Goal: Information Seeking & Learning: Find specific fact

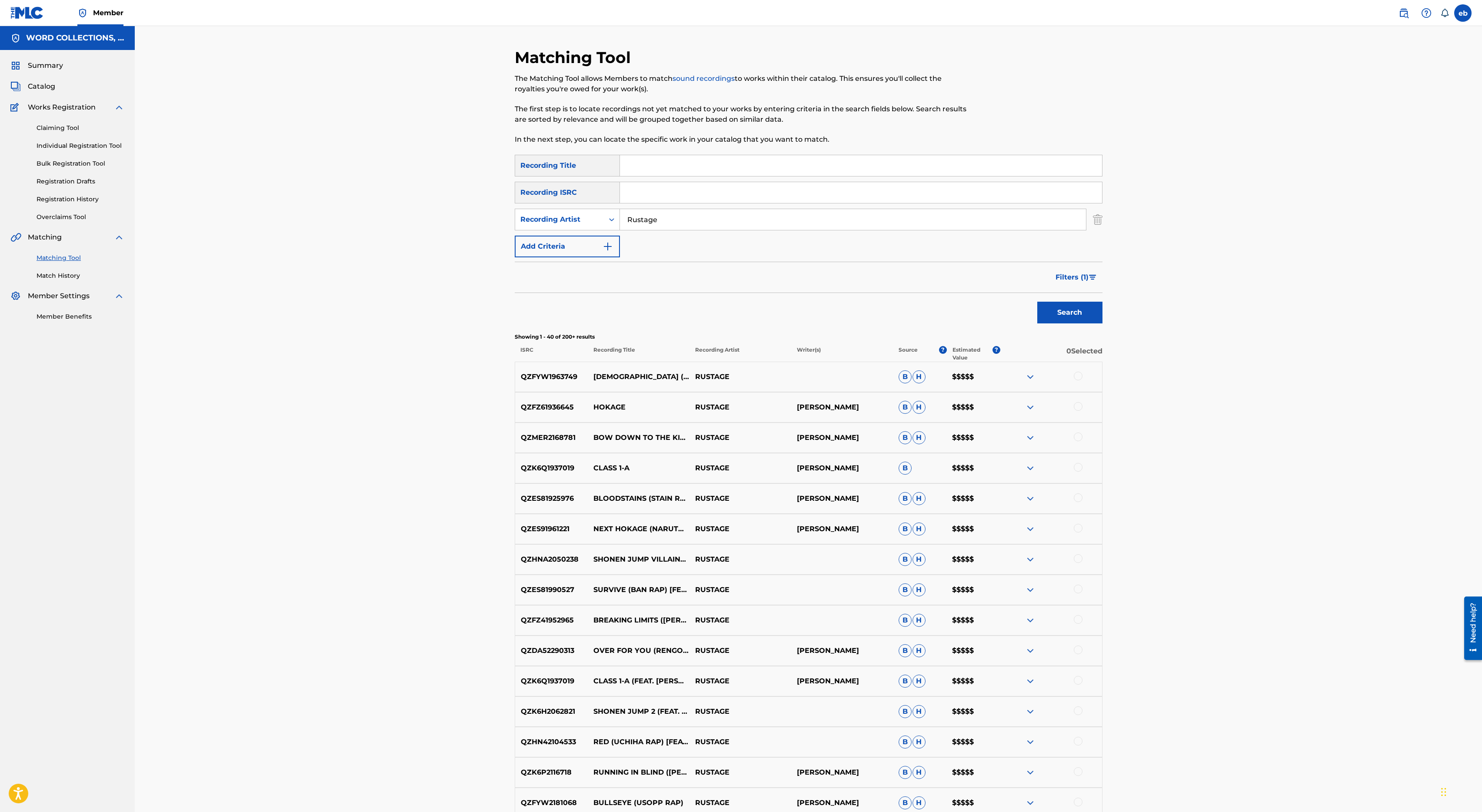
click at [1078, 280] on span "Filters ( 1 )" at bounding box center [1072, 277] width 33 height 10
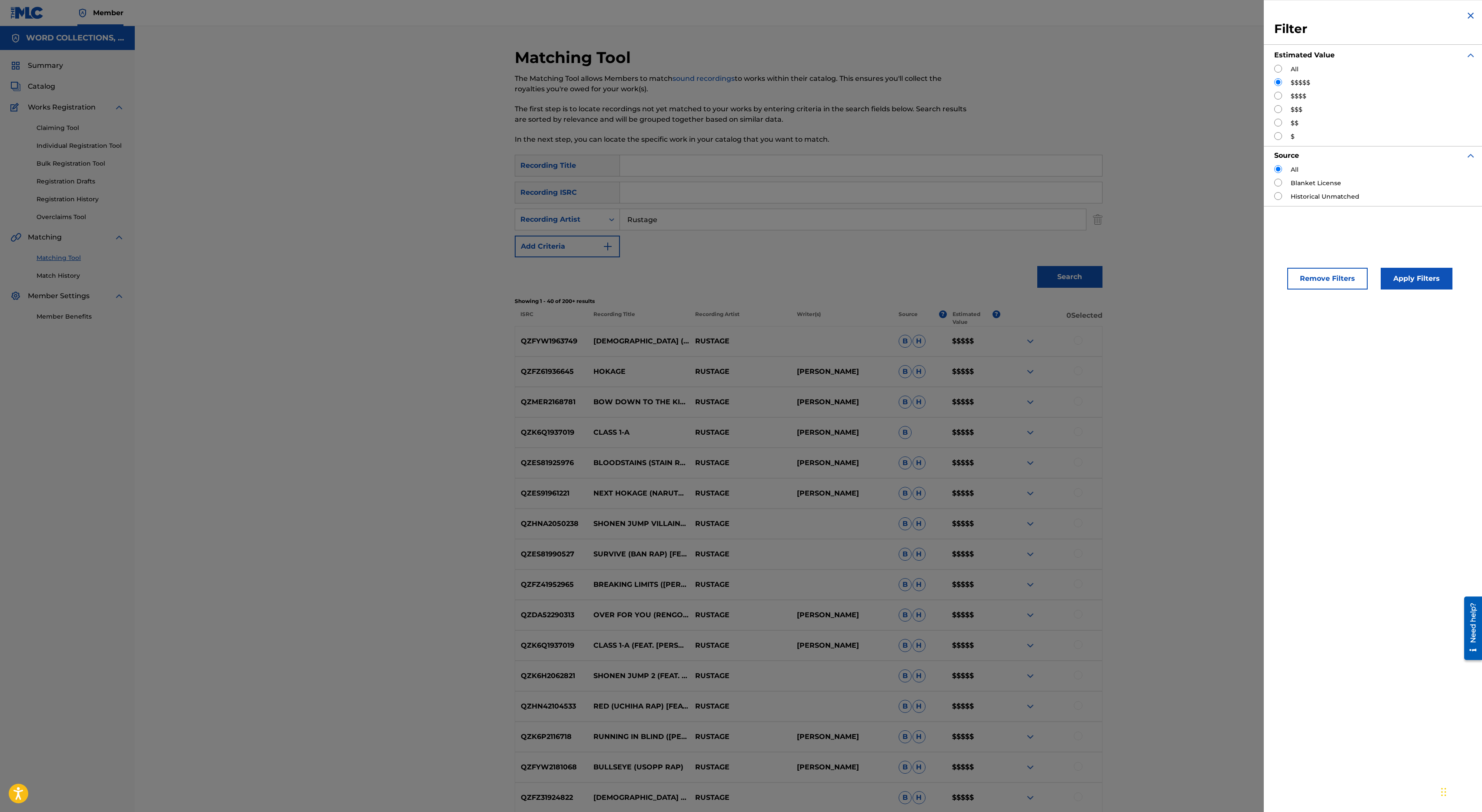
click at [1285, 97] on div "$$$$" at bounding box center [1375, 96] width 202 height 9
click at [1277, 94] on input "Search Form" at bounding box center [1278, 95] width 8 height 8
radio input "true"
click at [1411, 280] on button "Apply Filters" at bounding box center [1416, 278] width 72 height 22
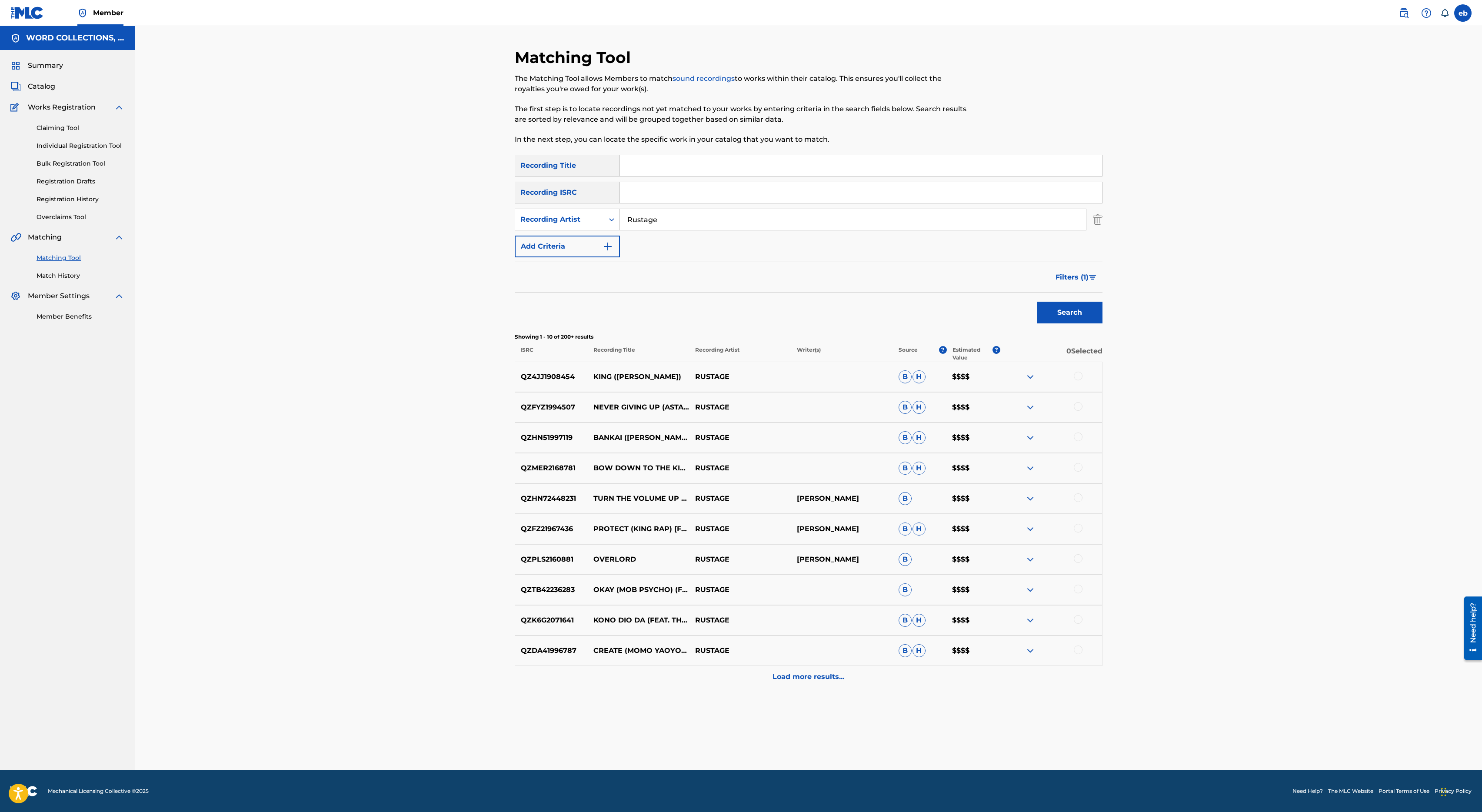
click at [812, 674] on p "Load more results..." at bounding box center [808, 676] width 72 height 10
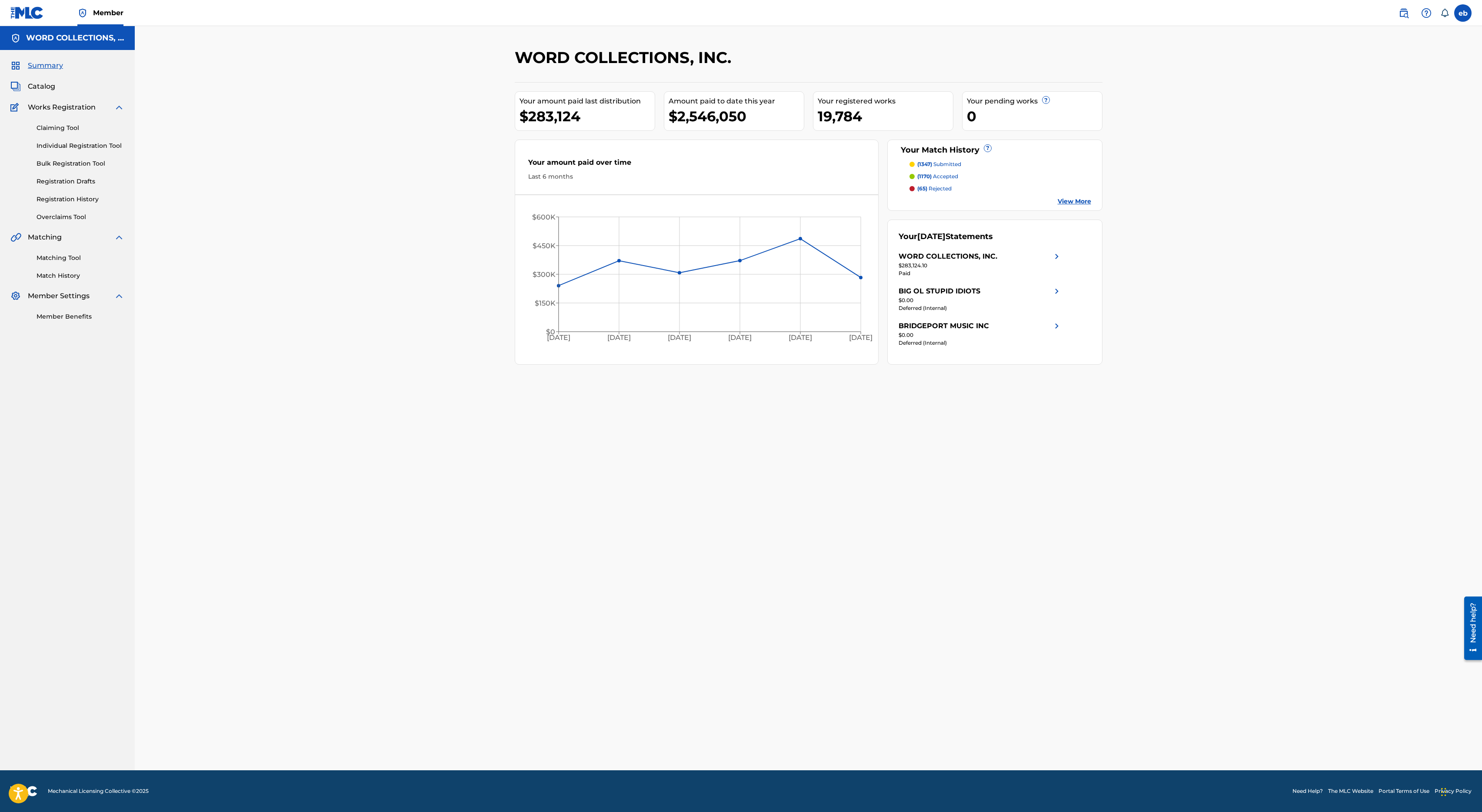
click at [70, 258] on link "Matching Tool" at bounding box center [80, 258] width 88 height 9
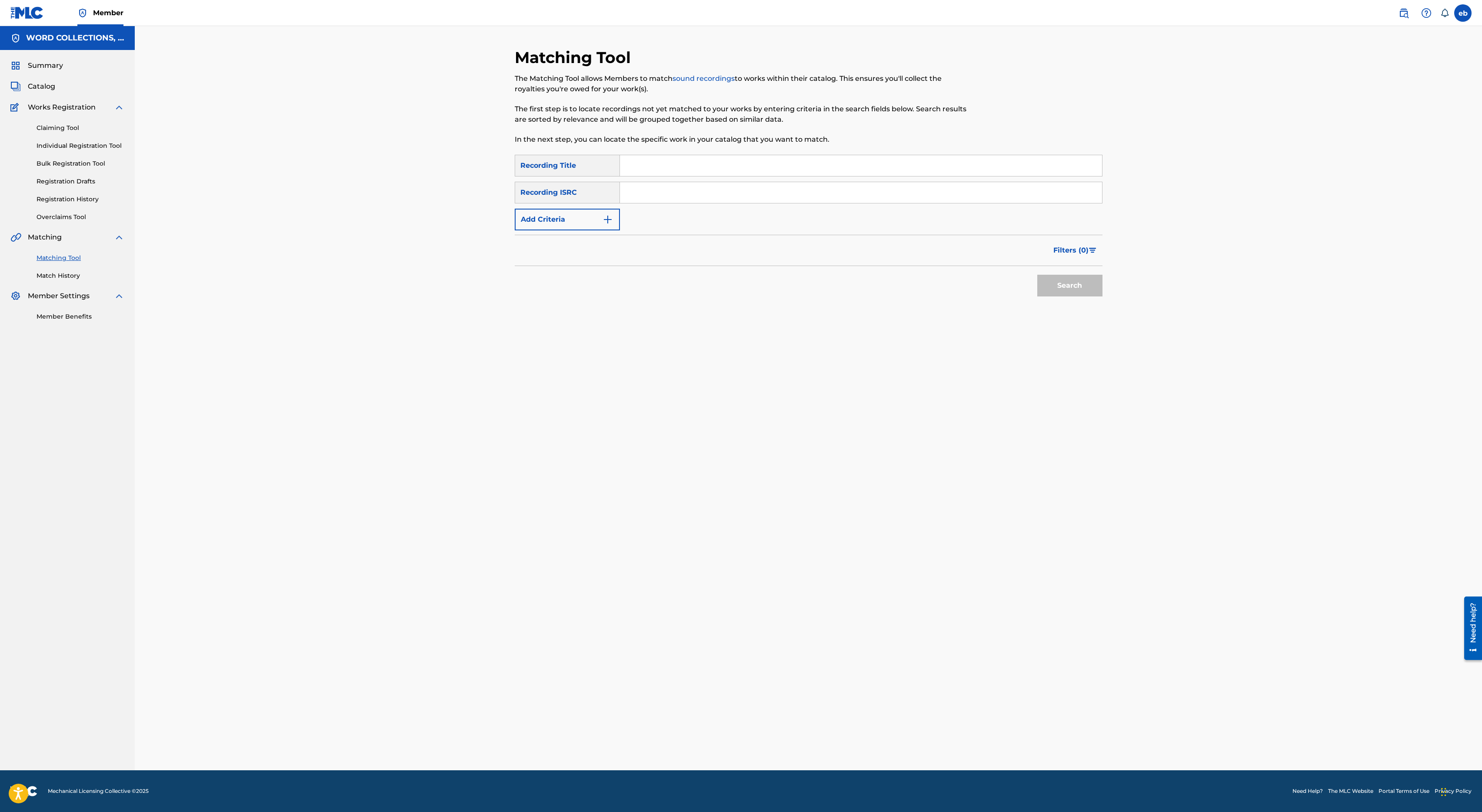
click at [599, 216] on button "Add Criteria" at bounding box center [567, 220] width 105 height 22
click at [575, 224] on div "Writer" at bounding box center [560, 220] width 78 height 10
click at [575, 240] on div "Recording Artist" at bounding box center [567, 241] width 104 height 22
click at [658, 221] on input "Search Form" at bounding box center [853, 219] width 466 height 21
type input "Daddyphatsnaps"
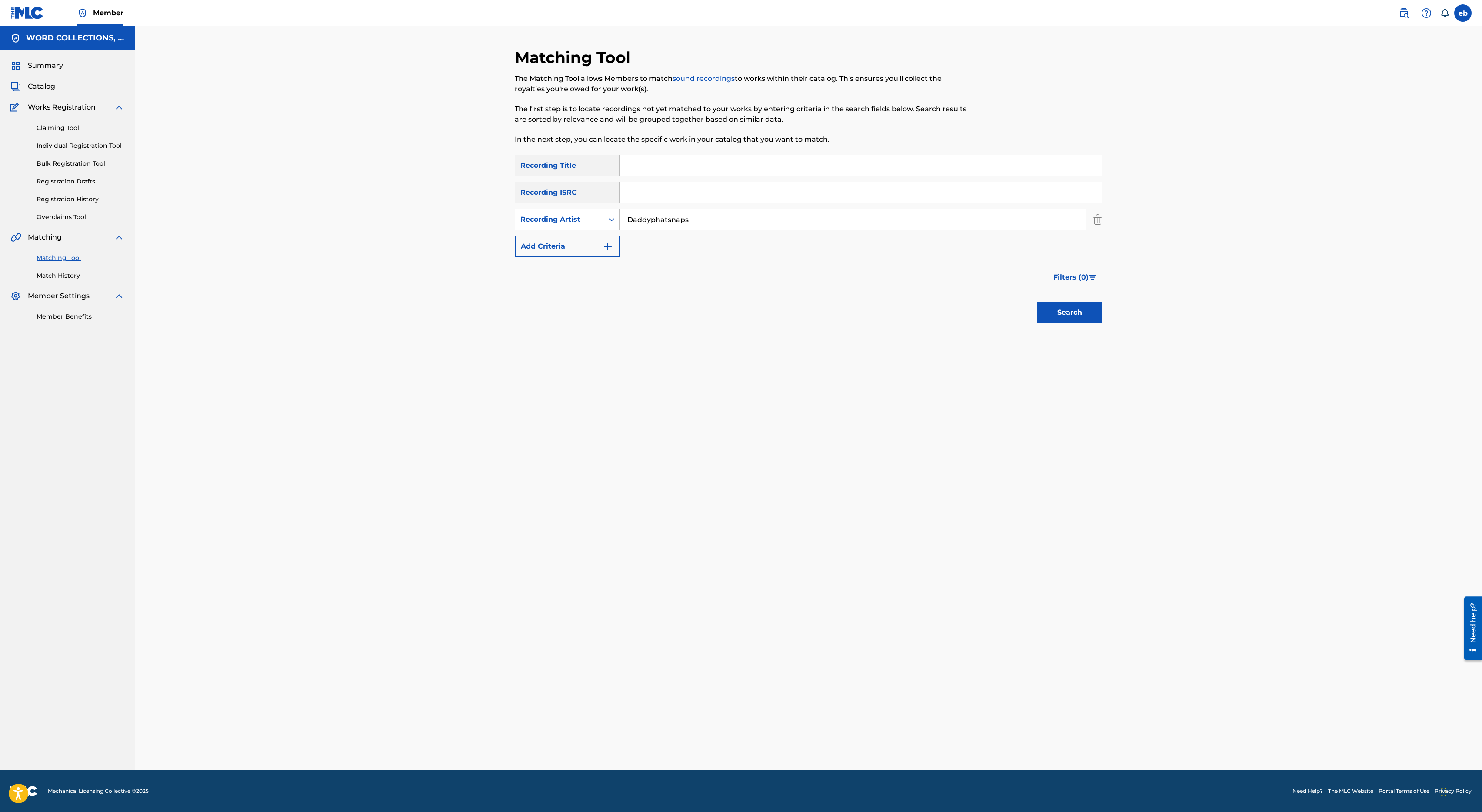
click at [1037, 301] on button "Search" at bounding box center [1070, 312] width 65 height 22
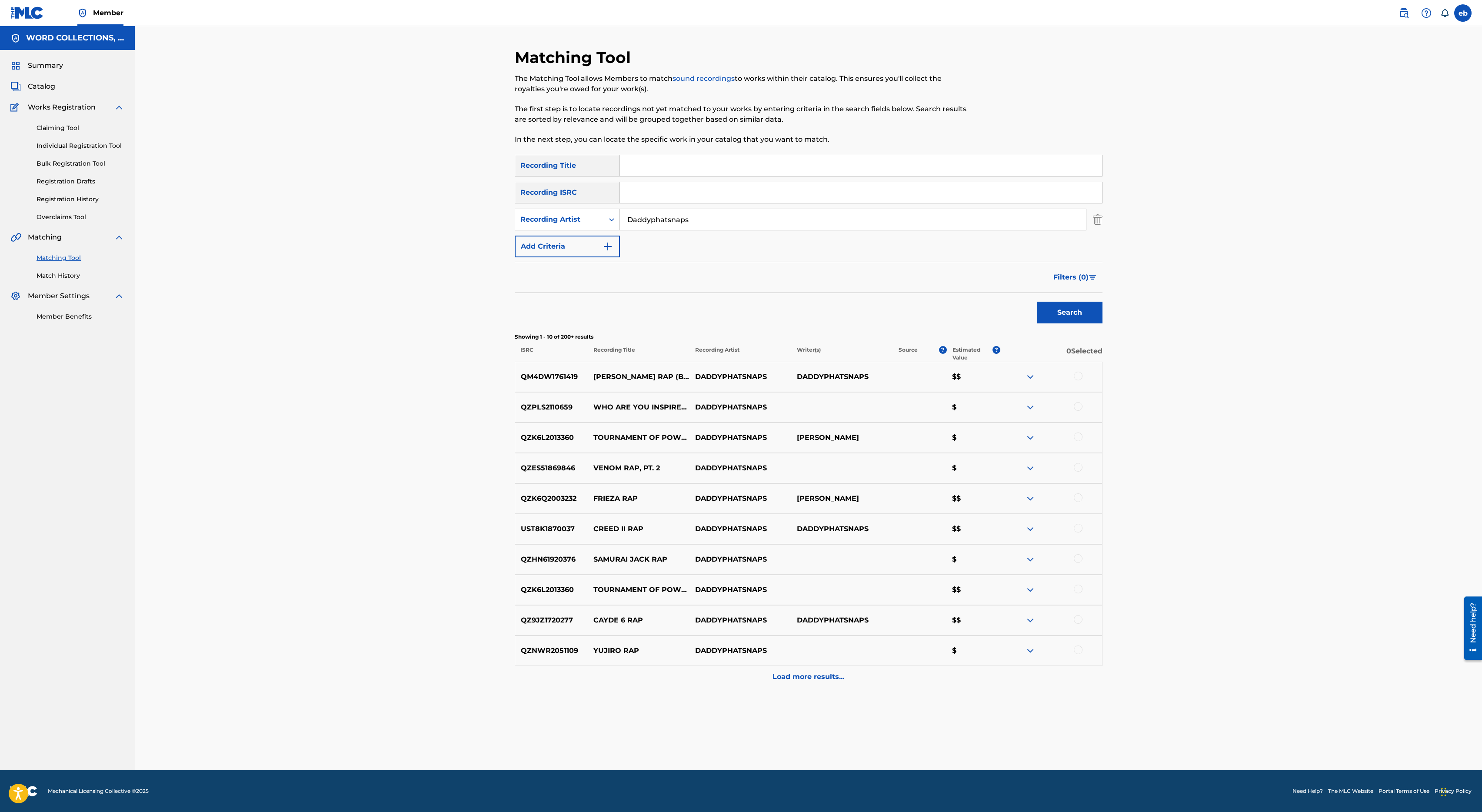
click at [1070, 273] on span "Filters ( 0 )" at bounding box center [1071, 277] width 35 height 10
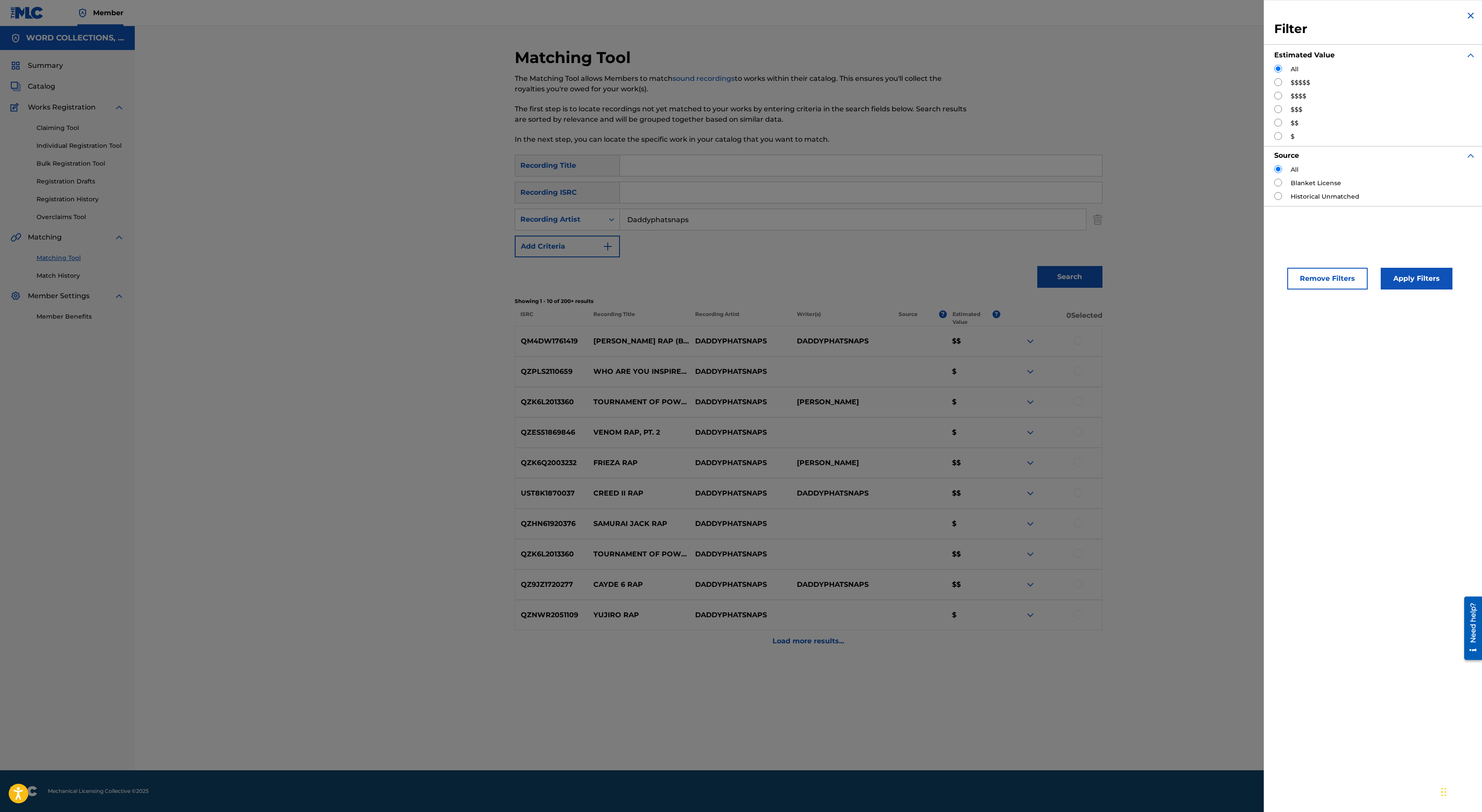
click at [1279, 86] on div "$$$$$" at bounding box center [1375, 83] width 202 height 9
click at [1279, 85] on input "Search Form" at bounding box center [1278, 82] width 8 height 8
radio input "true"
click at [1422, 277] on button "Apply Filters" at bounding box center [1416, 278] width 72 height 22
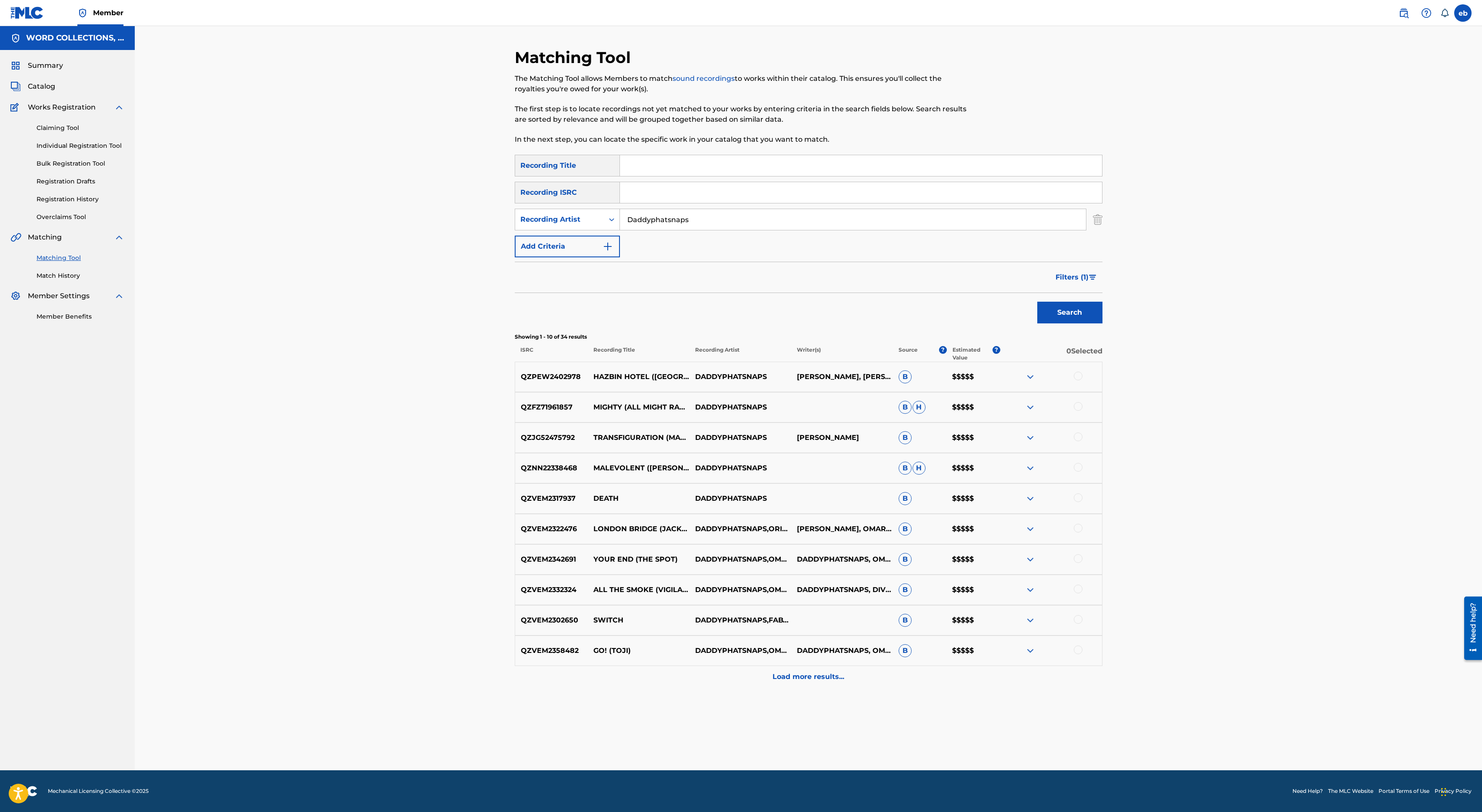
click at [837, 682] on div "Load more results..." at bounding box center [809, 677] width 588 height 22
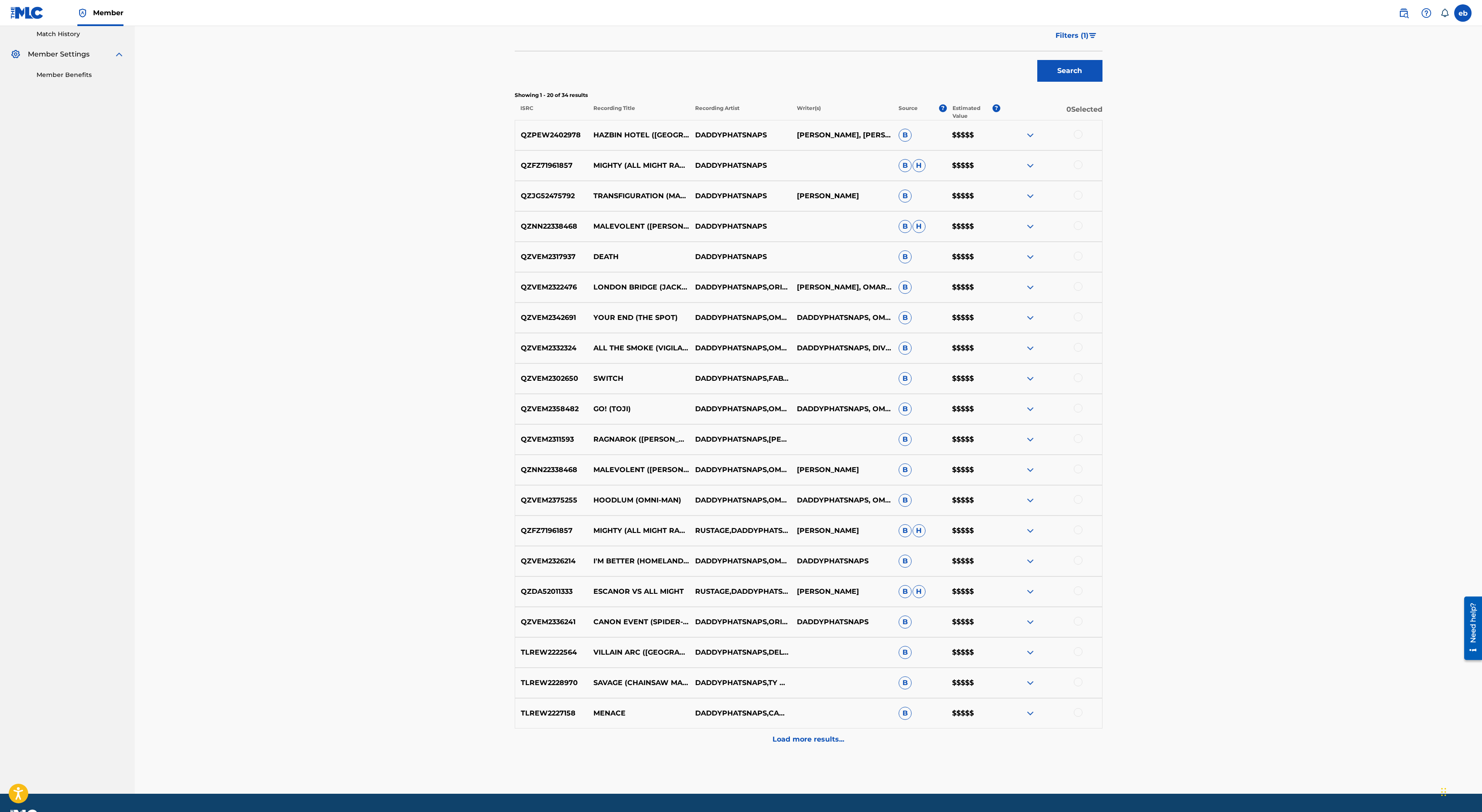
scroll to position [265, 0]
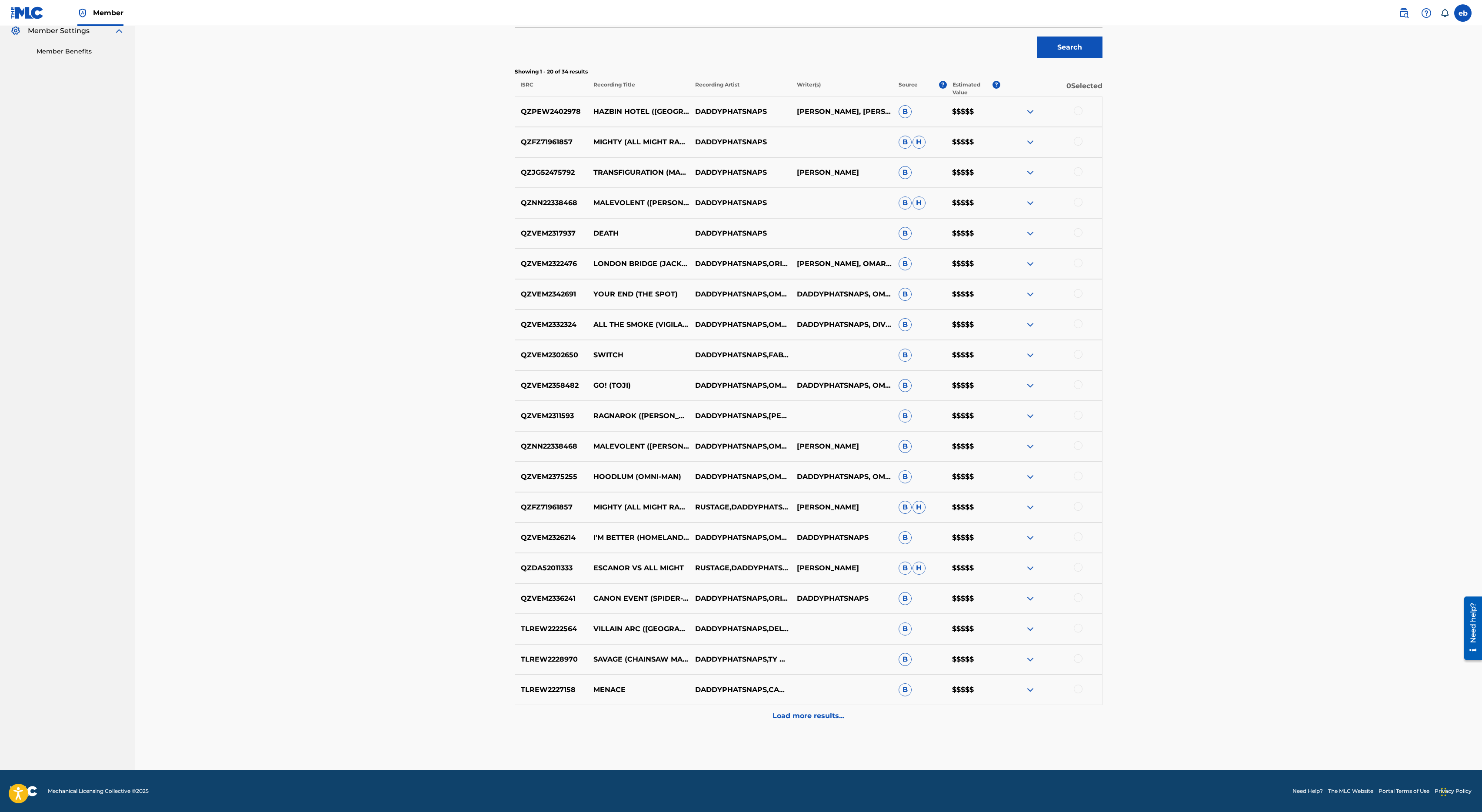
click at [832, 713] on p "Load more results..." at bounding box center [808, 715] width 72 height 10
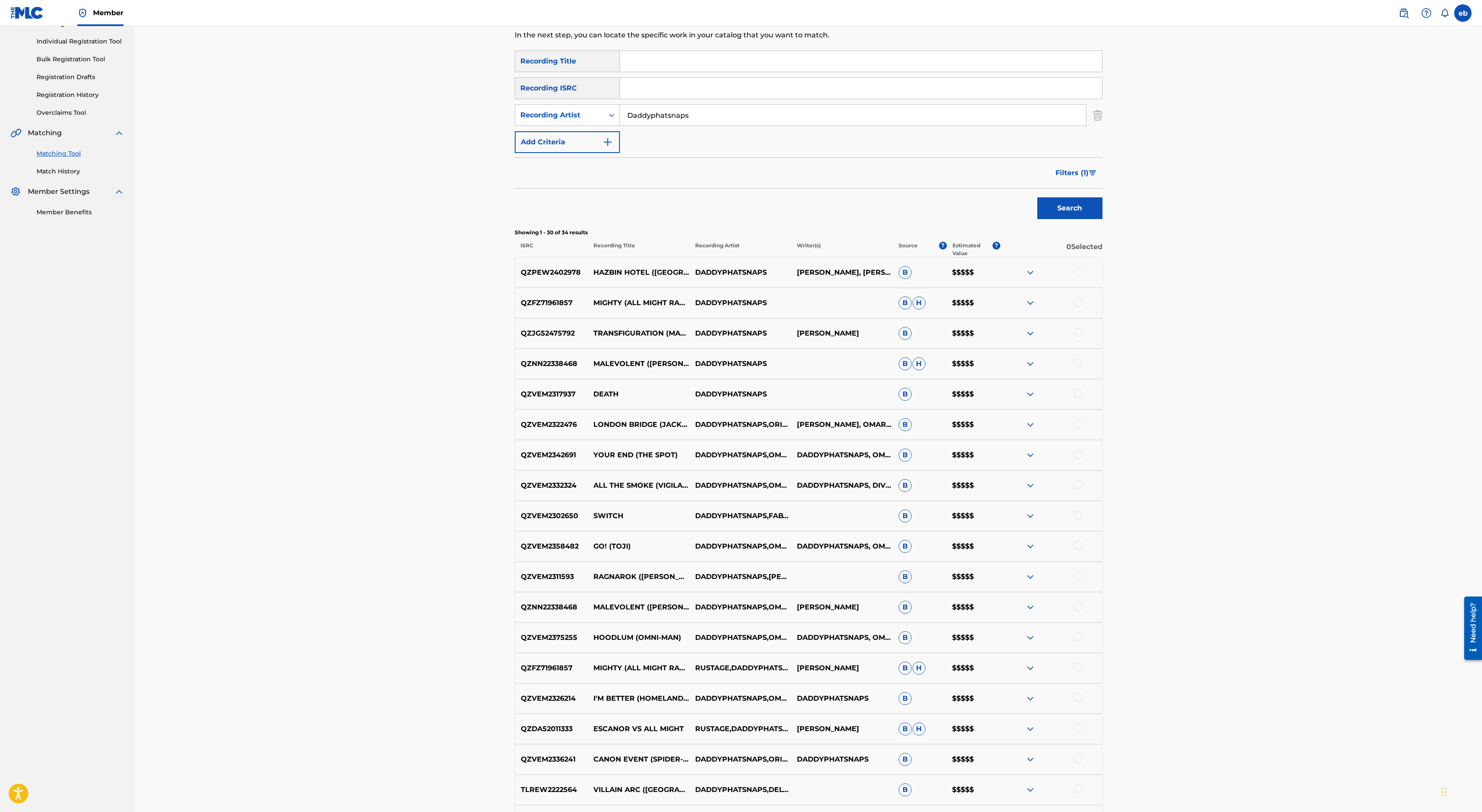
scroll to position [82, 0]
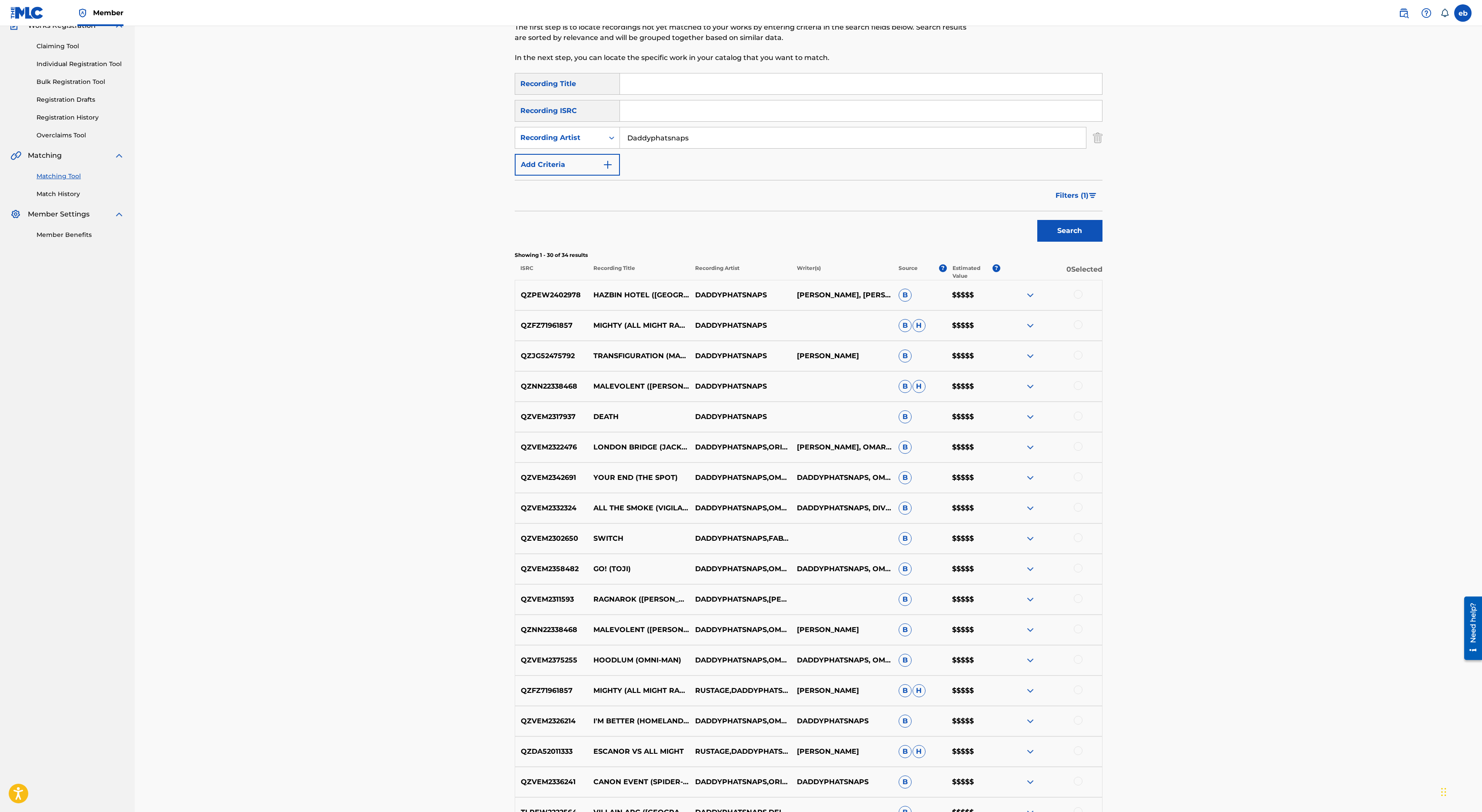
click at [1078, 197] on span "Filters ( 1 )" at bounding box center [1072, 196] width 33 height 10
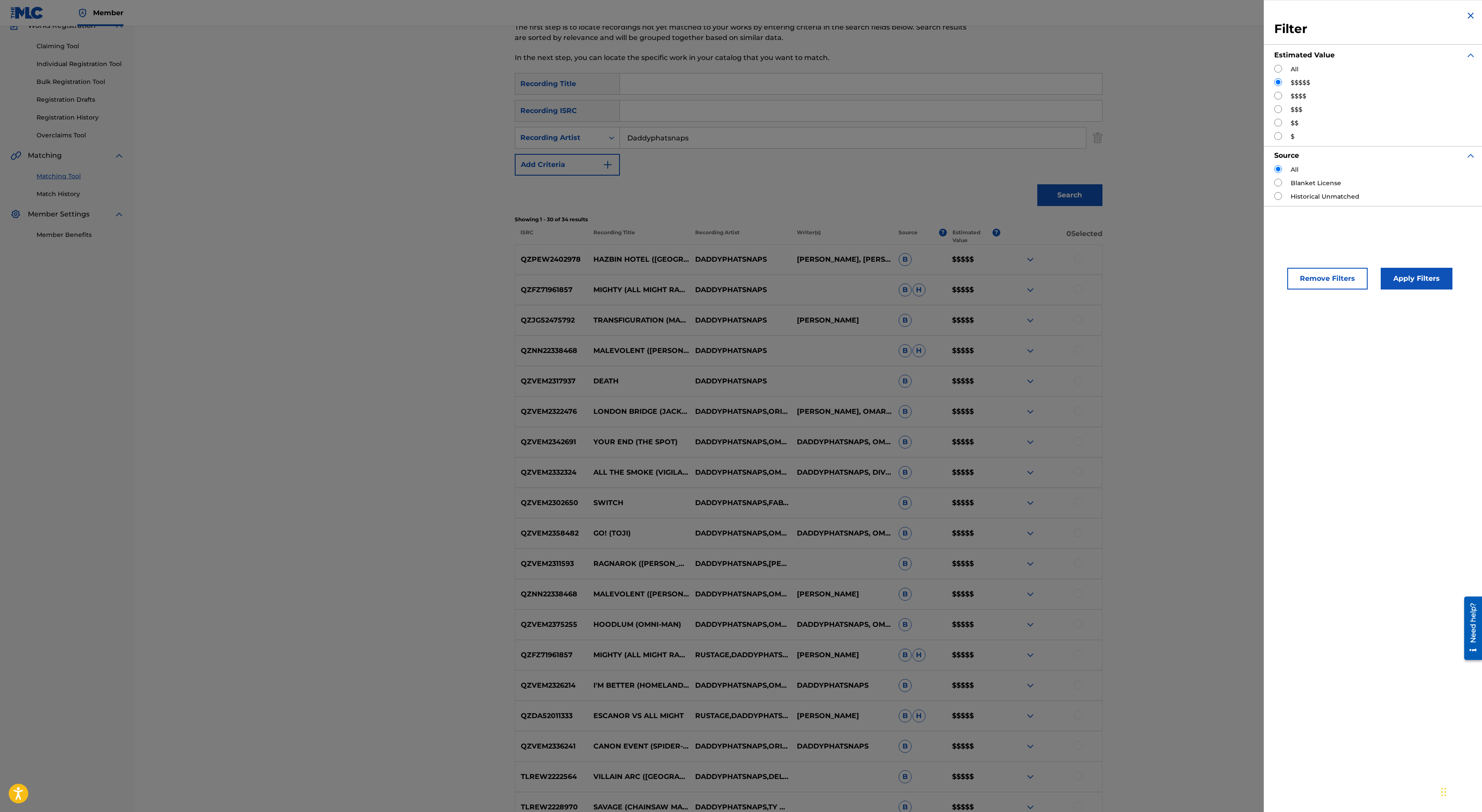
click at [1294, 101] on div "All $$$$$ $$$$ $$$ $$ $" at bounding box center [1375, 103] width 202 height 76
click at [1282, 94] on input "Search Form" at bounding box center [1278, 95] width 8 height 8
radio input "true"
click at [1415, 277] on button "Apply Filters" at bounding box center [1416, 278] width 72 height 22
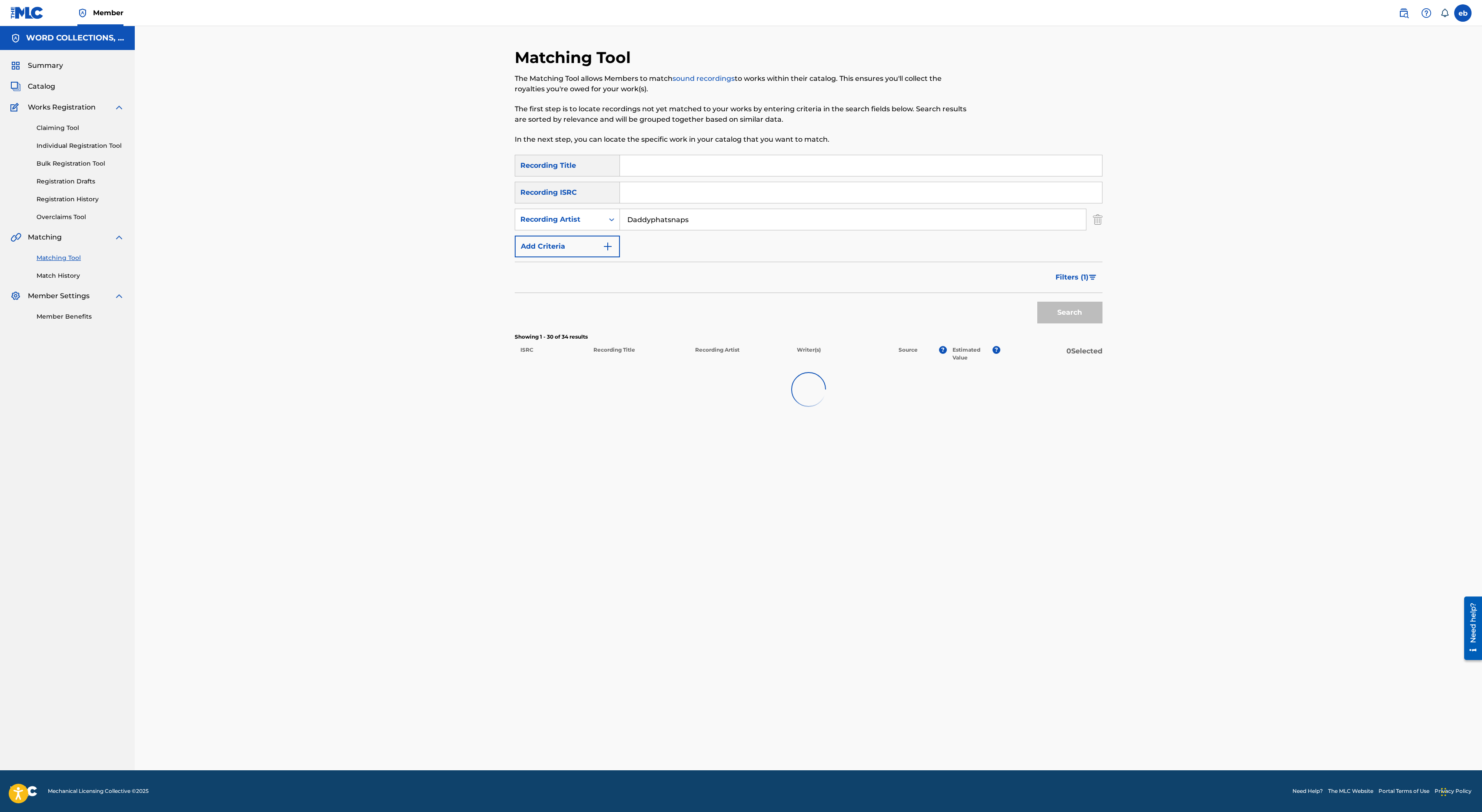
scroll to position [0, 0]
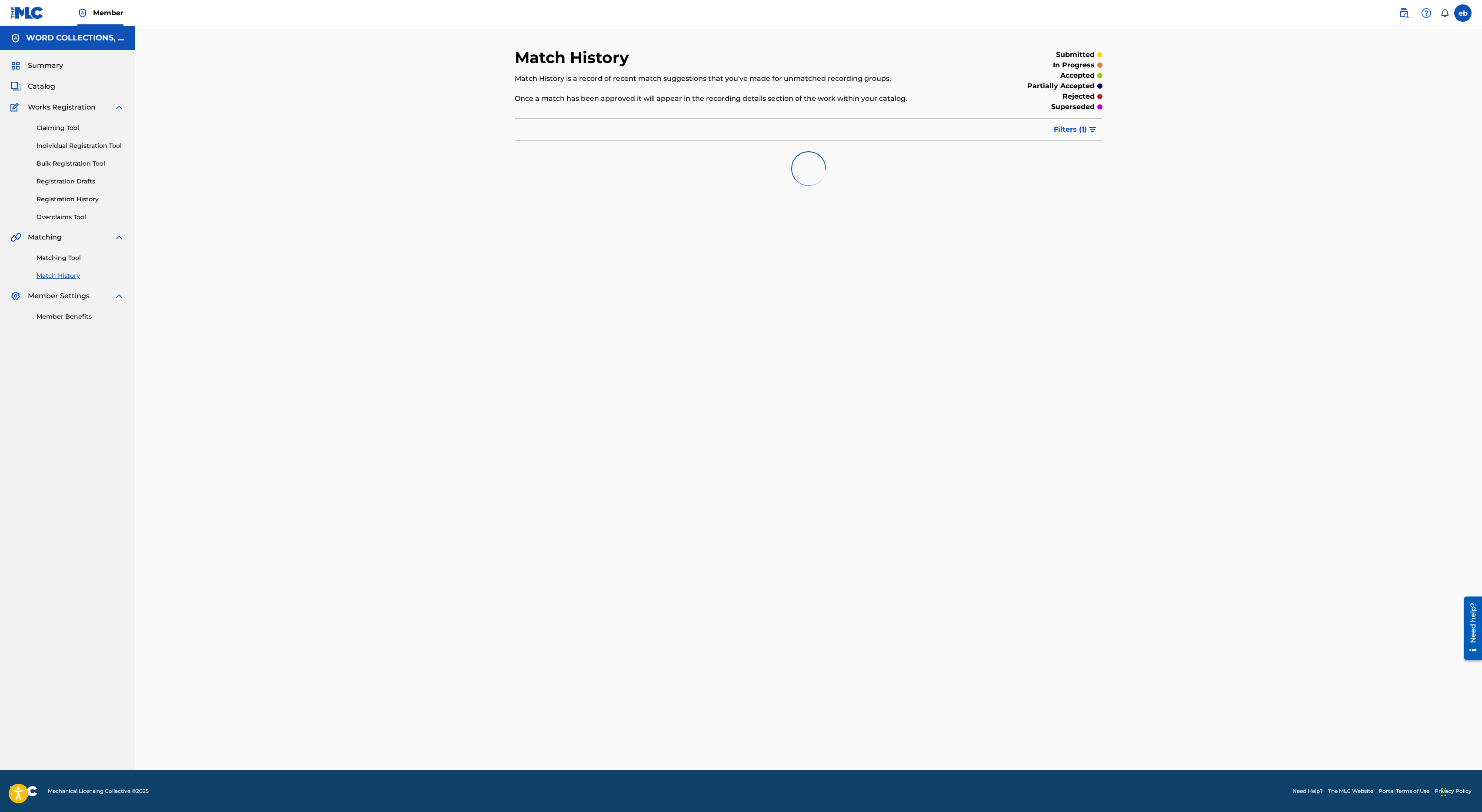
click at [67, 251] on div "Matching Tool Match History" at bounding box center [67, 262] width 114 height 38
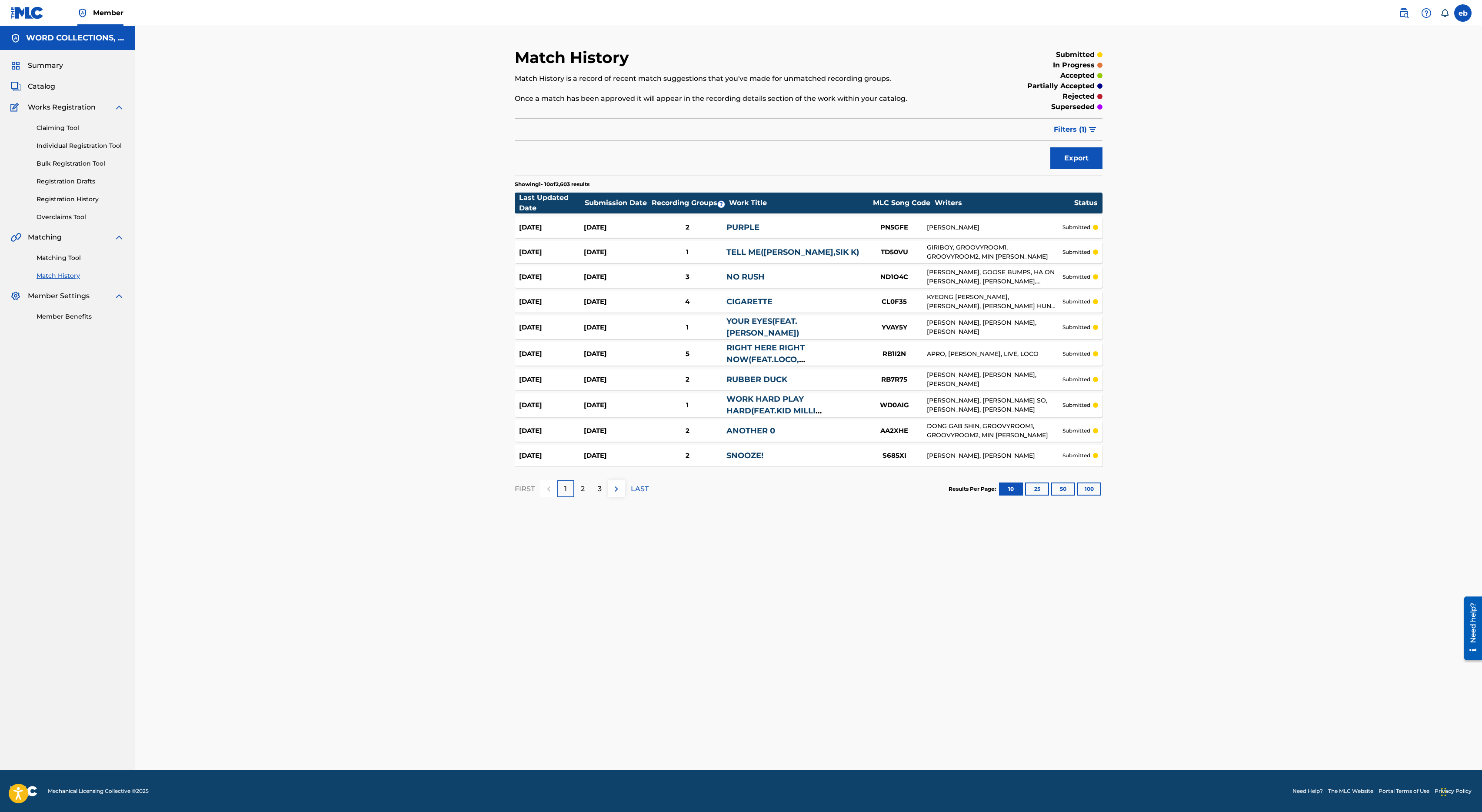
click at [66, 258] on link "Matching Tool" at bounding box center [80, 258] width 88 height 9
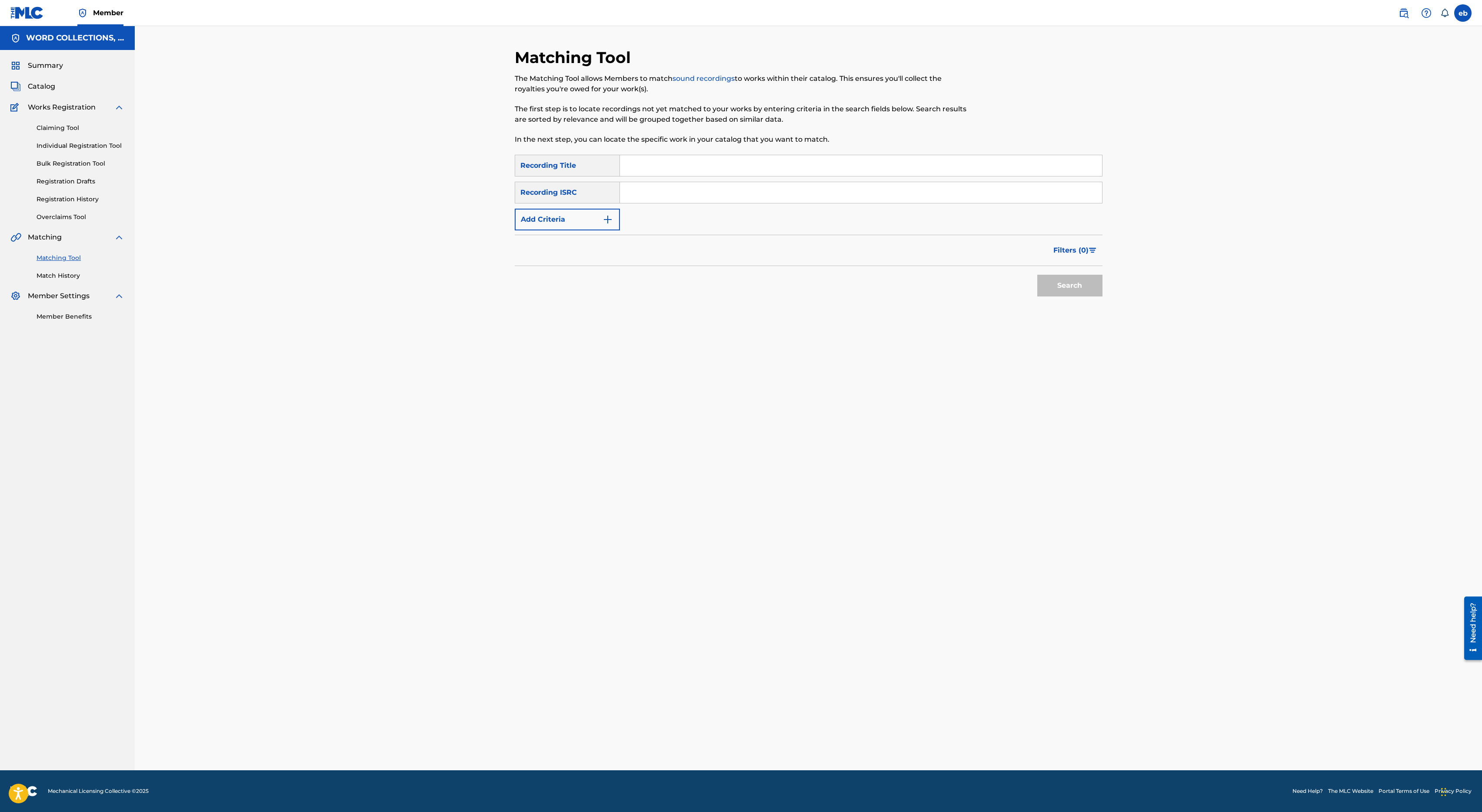
click at [581, 215] on button "Add Criteria" at bounding box center [567, 220] width 105 height 22
click at [568, 220] on div "Writer" at bounding box center [560, 220] width 78 height 10
click at [570, 239] on div "Recording Artist" at bounding box center [567, 241] width 104 height 22
click at [644, 215] on input "Search Form" at bounding box center [853, 219] width 466 height 21
type input "Citizen Soldier"
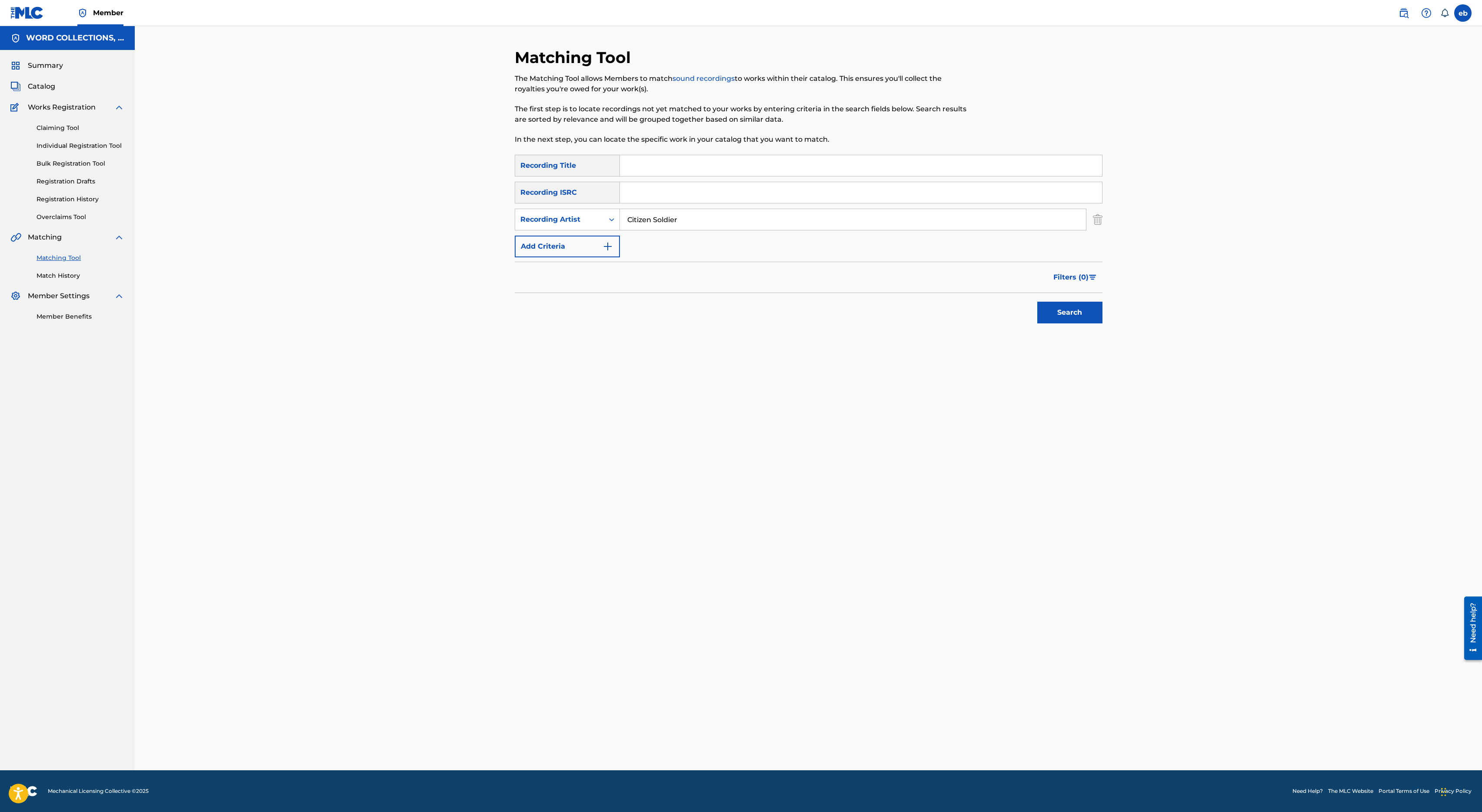
click at [1037, 301] on button "Search" at bounding box center [1070, 312] width 65 height 22
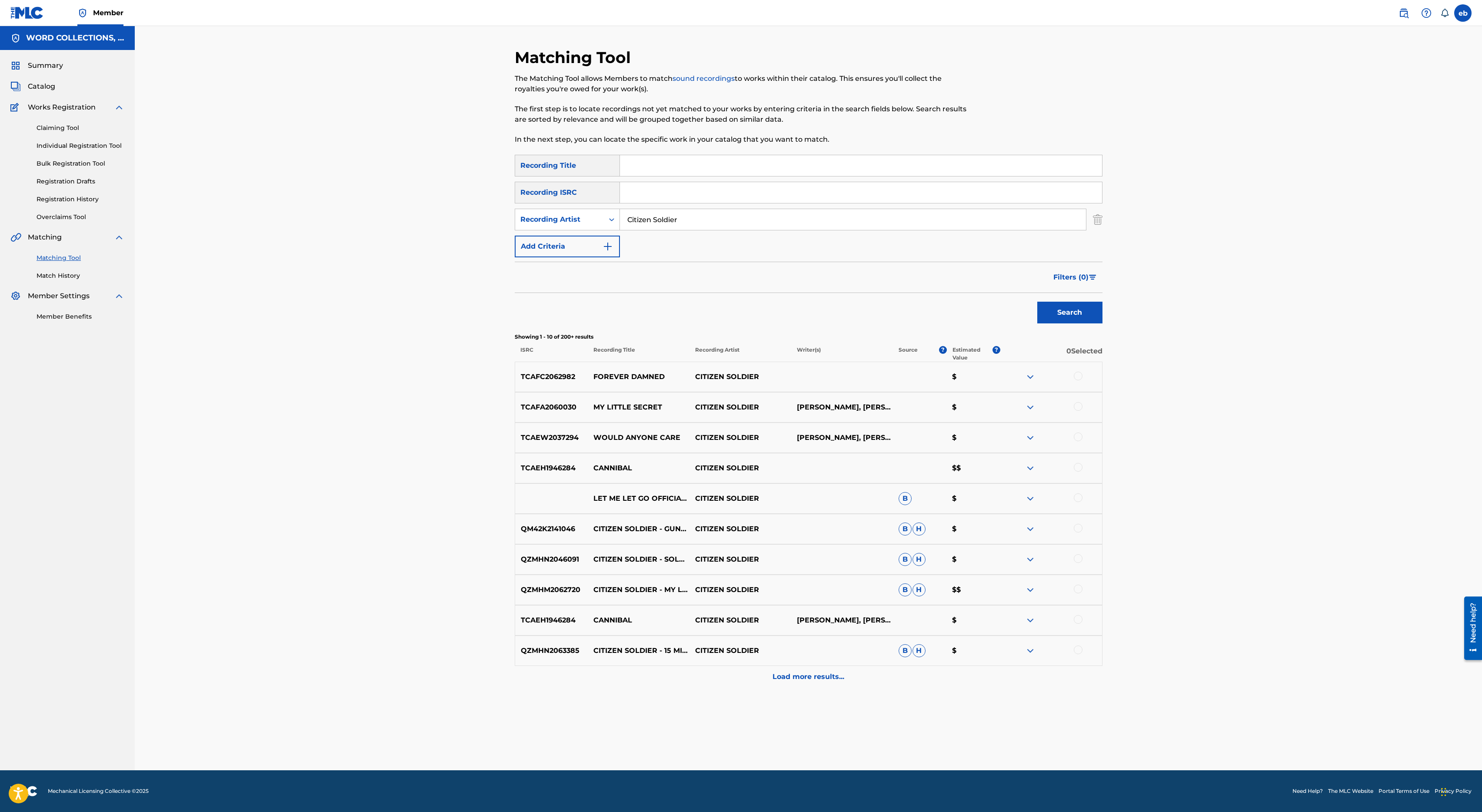
click at [1076, 277] on span "Filters ( 0 )" at bounding box center [1071, 277] width 35 height 10
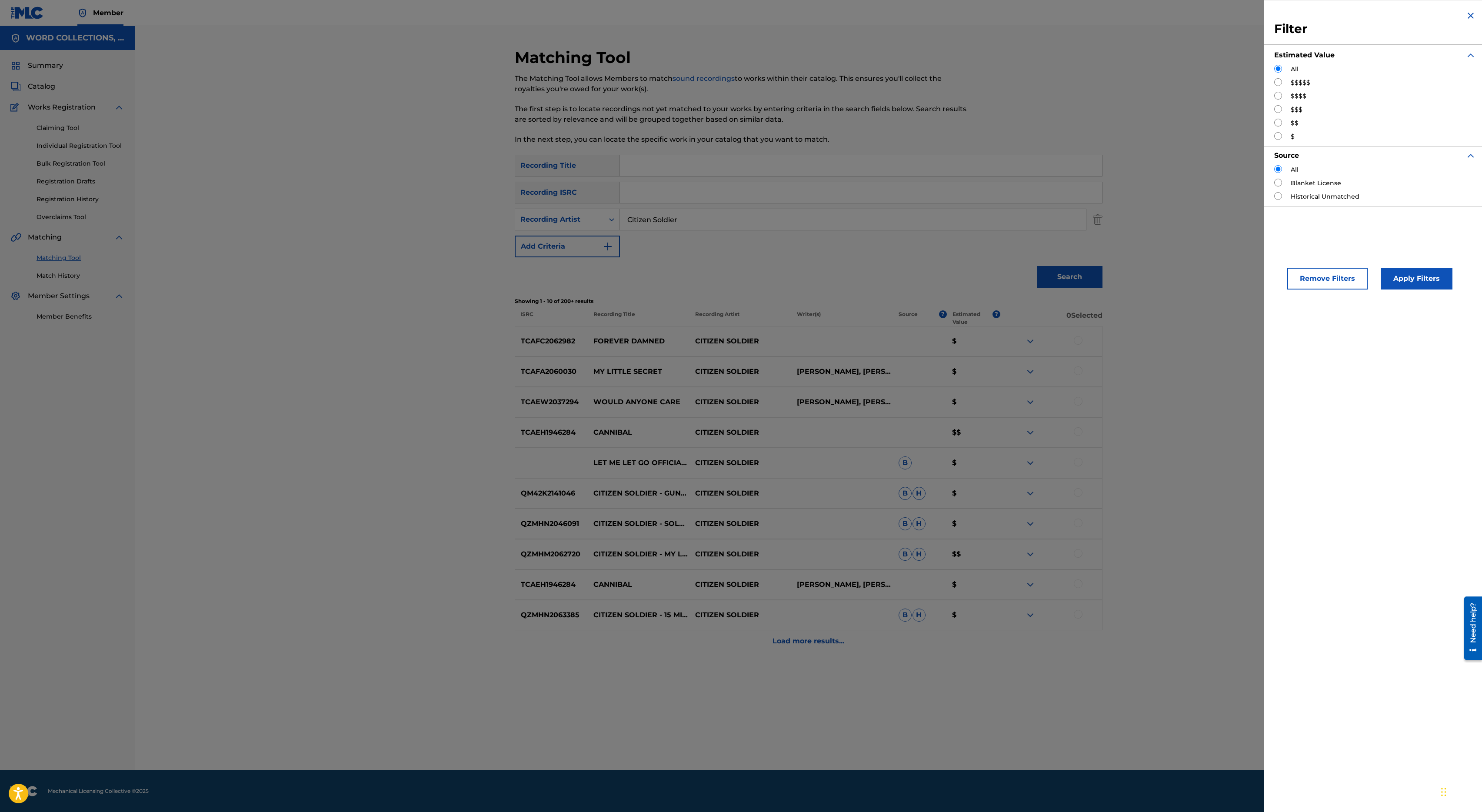
click at [1279, 86] on div "$$$$$" at bounding box center [1375, 83] width 202 height 9
click at [1278, 81] on input "Search Form" at bounding box center [1278, 82] width 8 height 8
radio input "true"
click at [1424, 284] on button "Apply Filters" at bounding box center [1416, 278] width 72 height 22
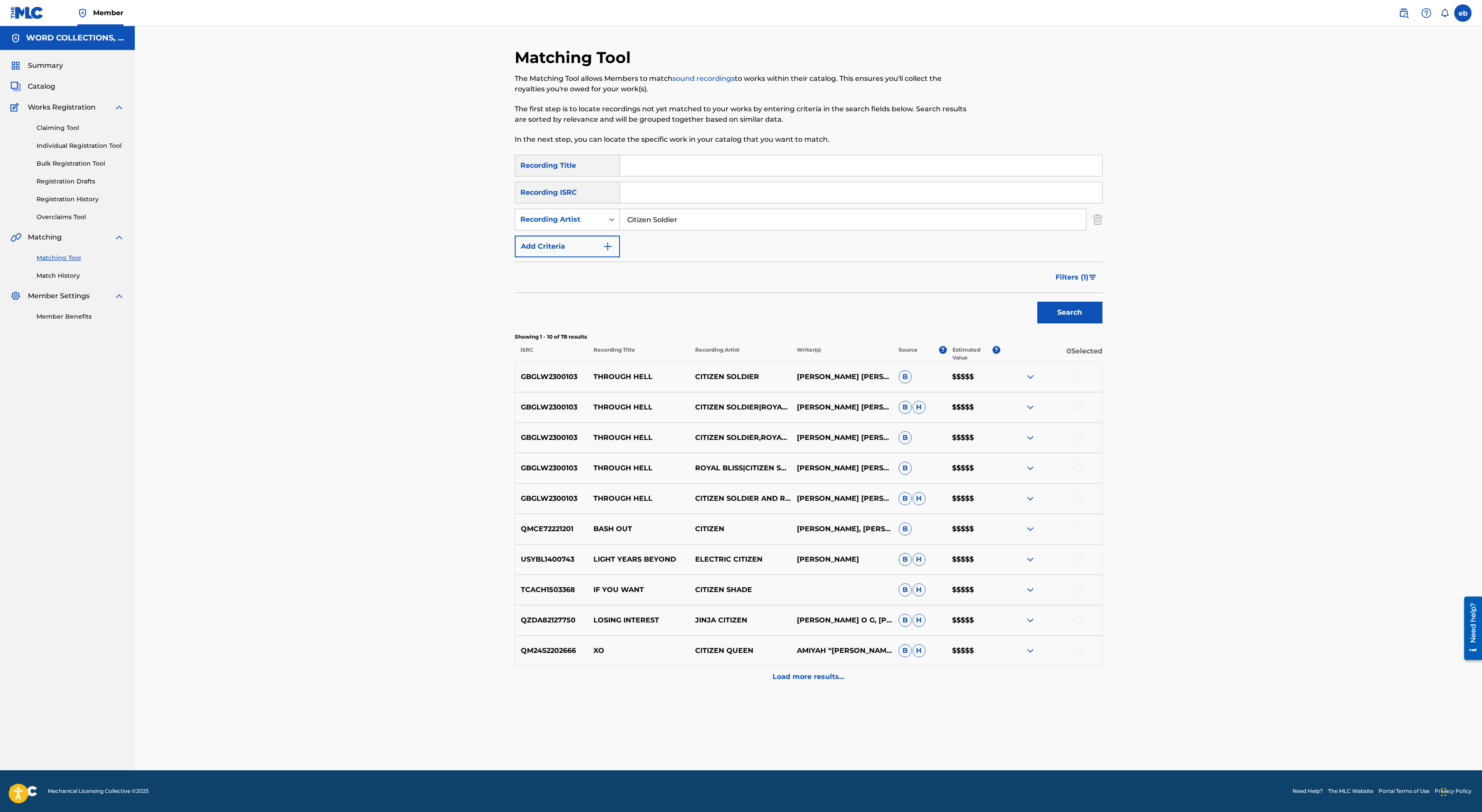
click at [818, 682] on div "Load more results..." at bounding box center [809, 677] width 588 height 22
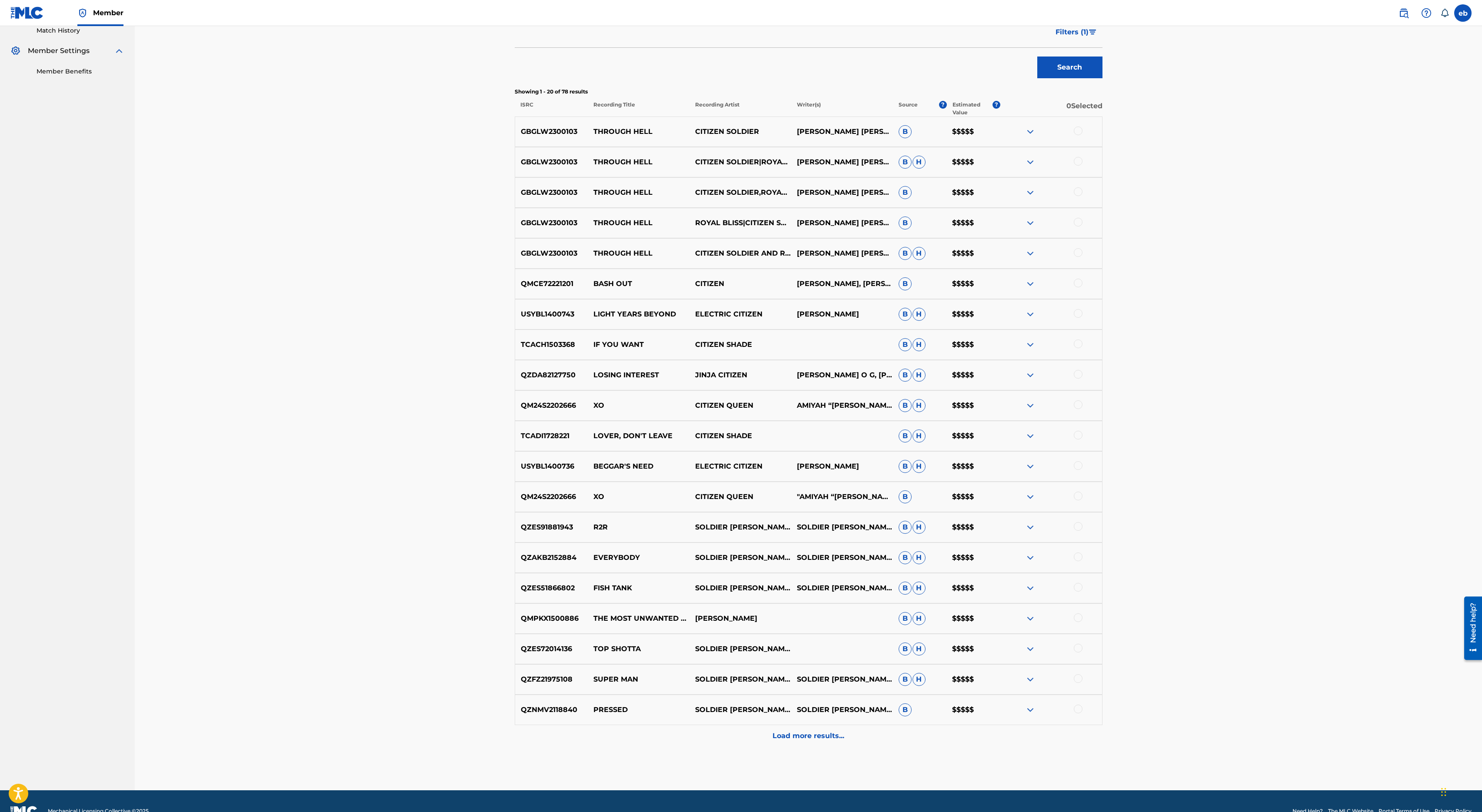
scroll to position [265, 0]
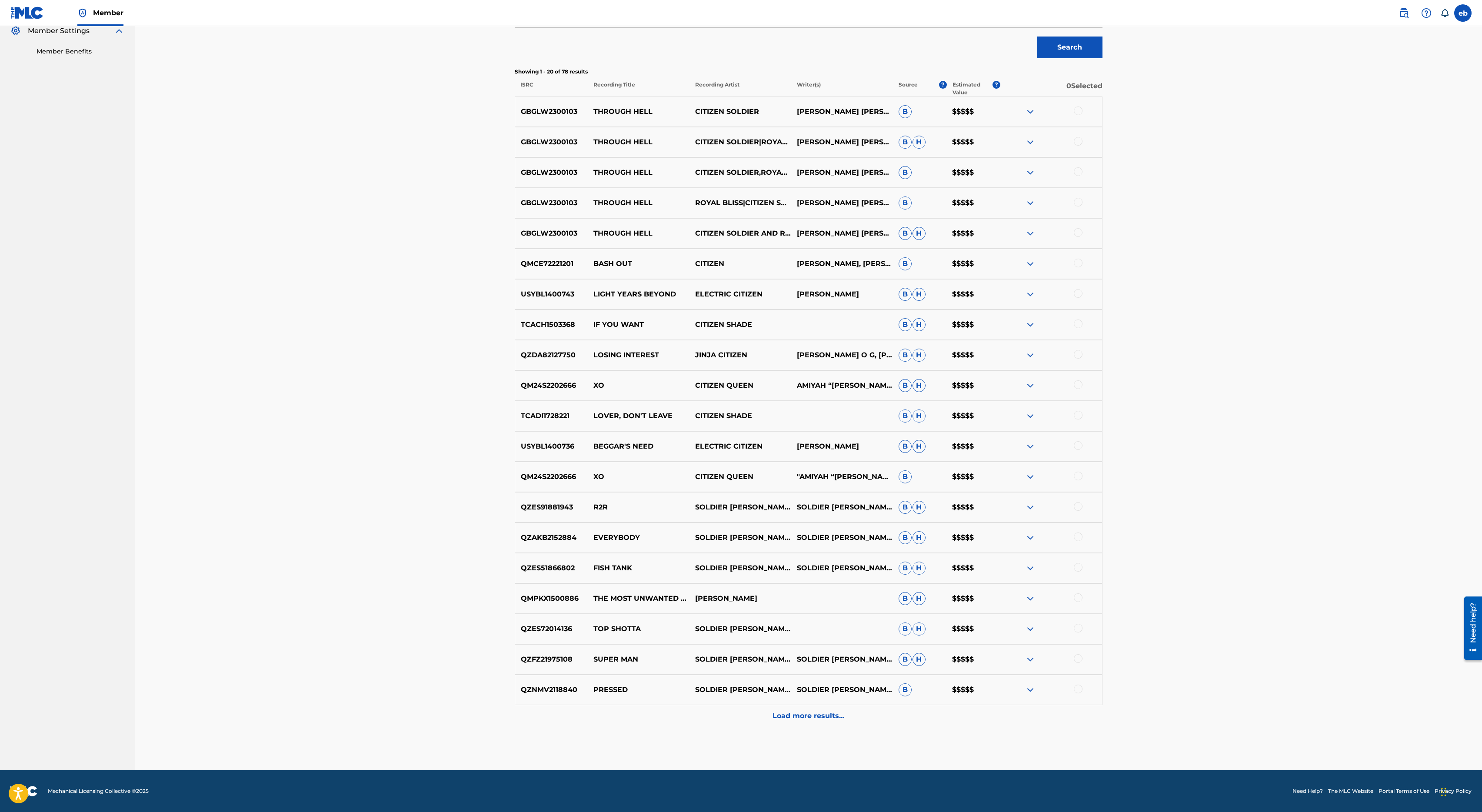
click at [1028, 507] on img at bounding box center [1030, 507] width 10 height 10
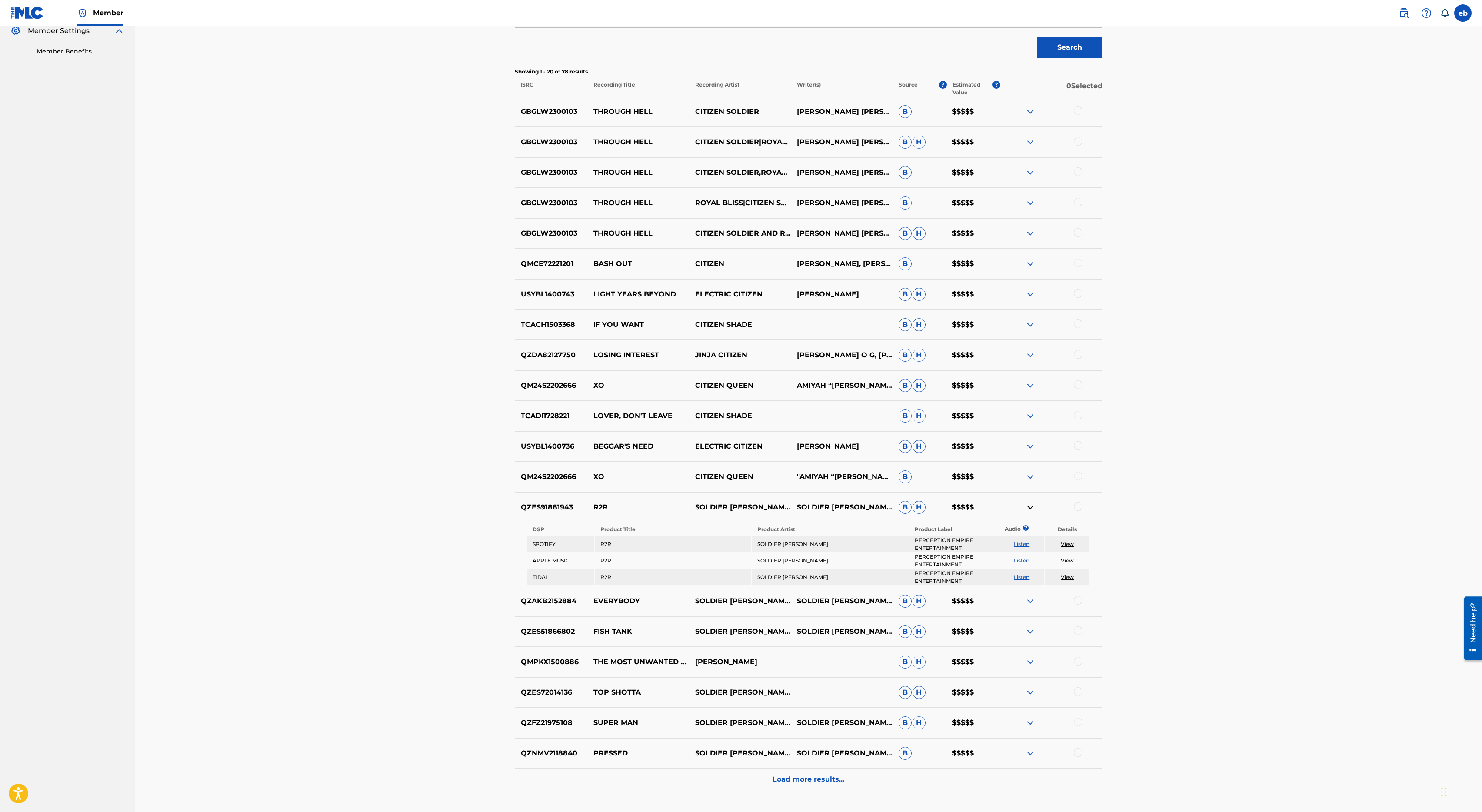
click at [1031, 503] on img at bounding box center [1030, 507] width 10 height 10
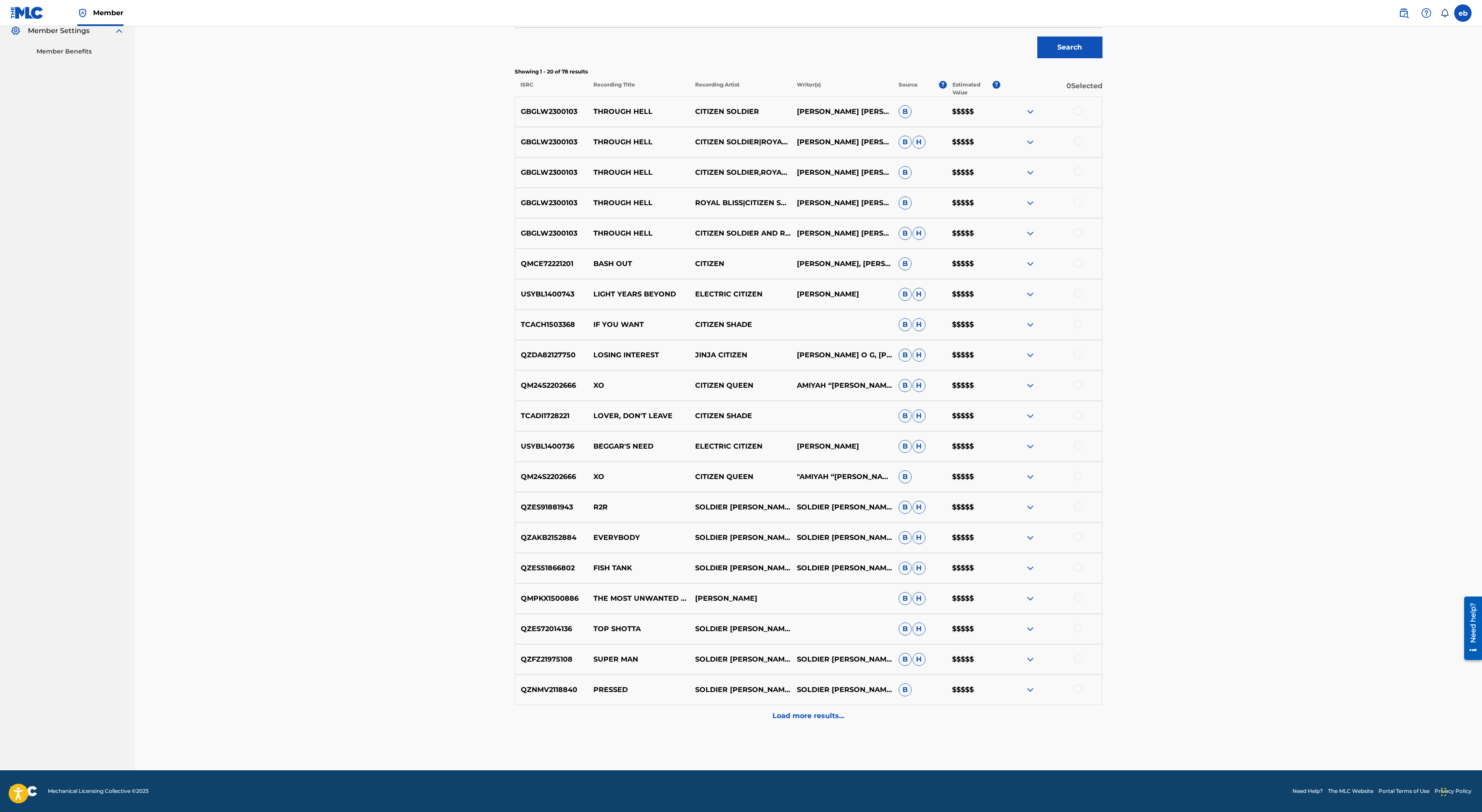
click at [1031, 503] on img at bounding box center [1030, 507] width 10 height 10
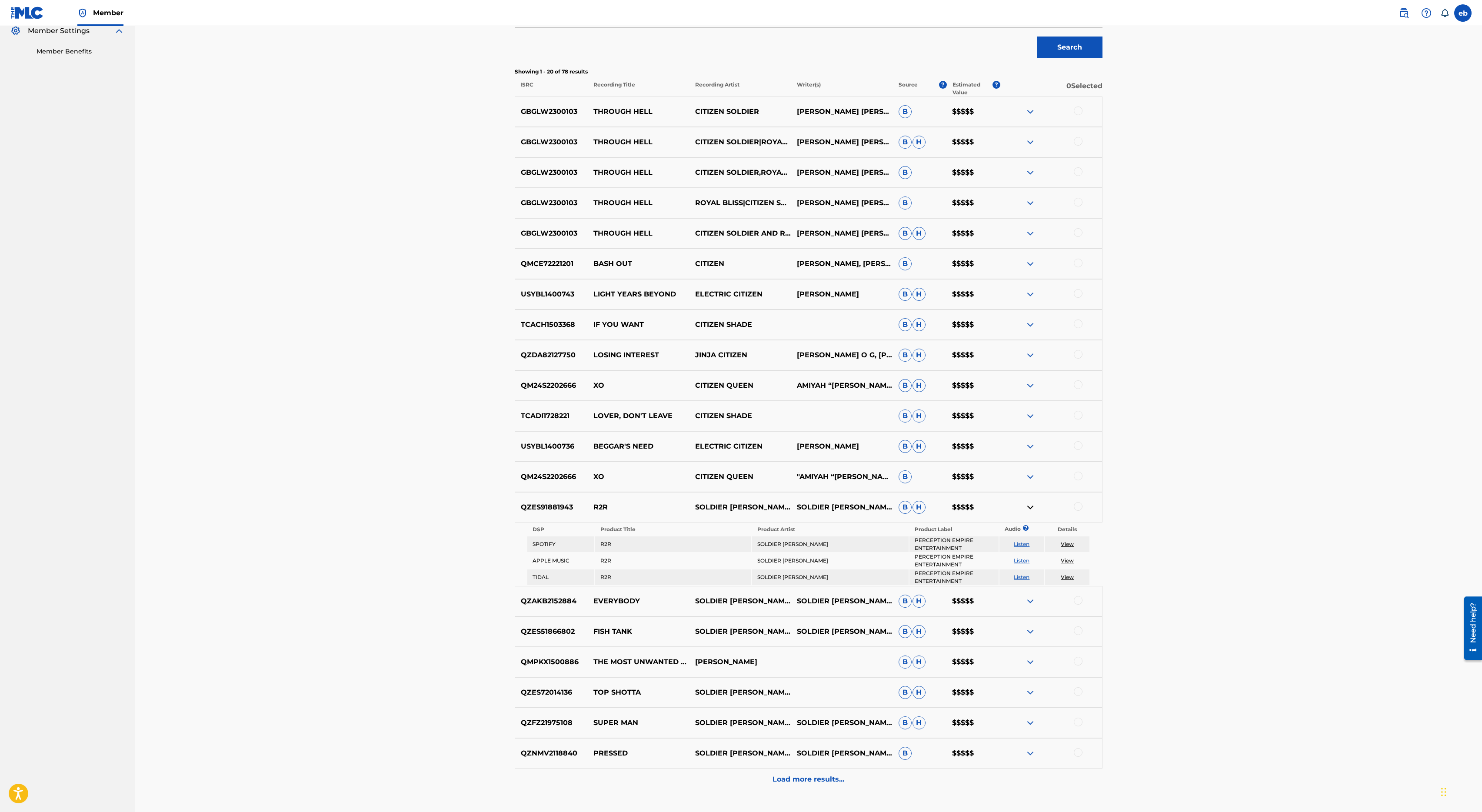
click at [1034, 596] on img at bounding box center [1030, 601] width 10 height 10
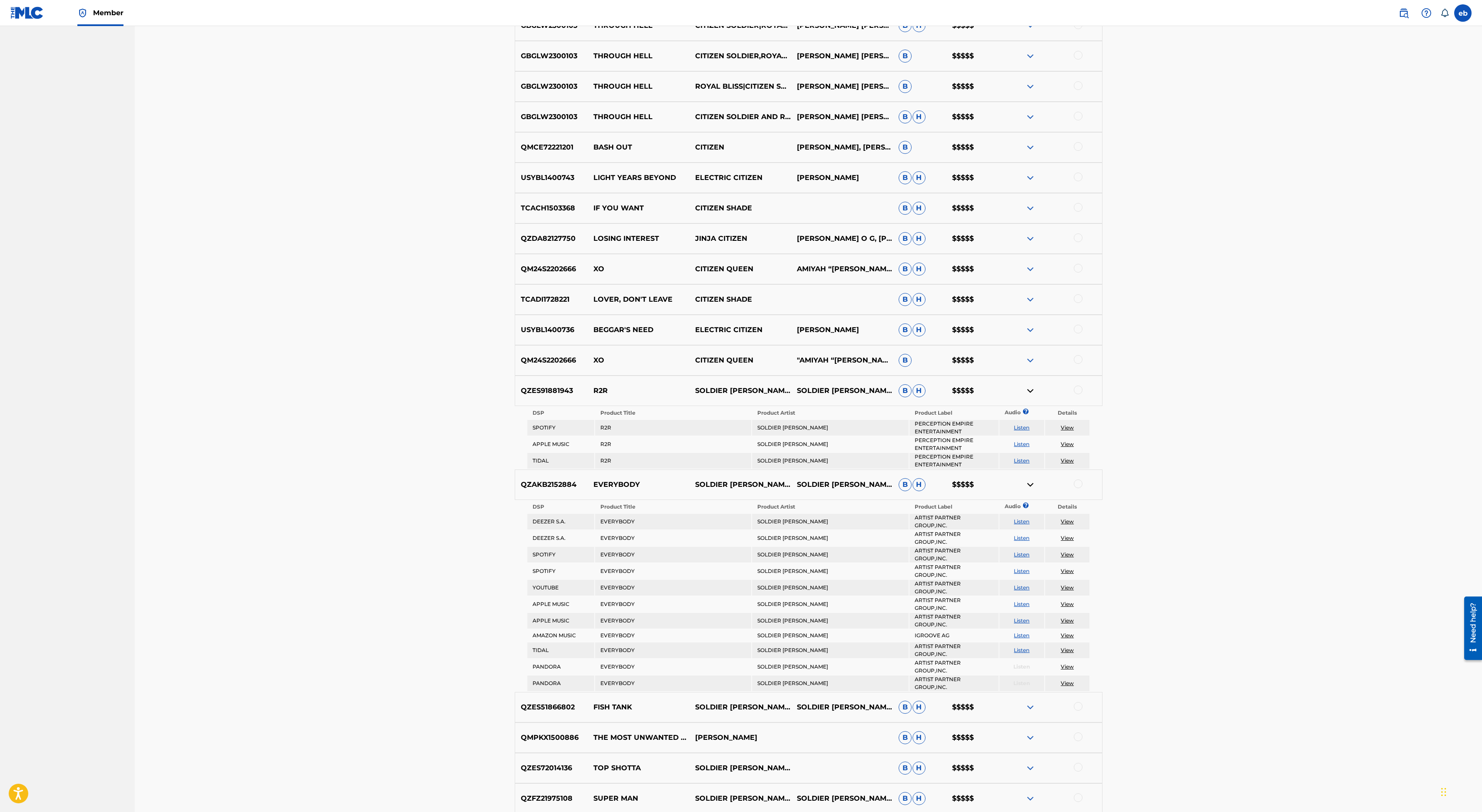
scroll to position [384, 0]
click at [717, 481] on p "SOLDIER [PERSON_NAME]" at bounding box center [740, 482] width 102 height 10
click at [738, 479] on p "SOLDIER [PERSON_NAME]" at bounding box center [740, 482] width 102 height 10
click at [616, 482] on p "EVERYBODY" at bounding box center [639, 482] width 102 height 10
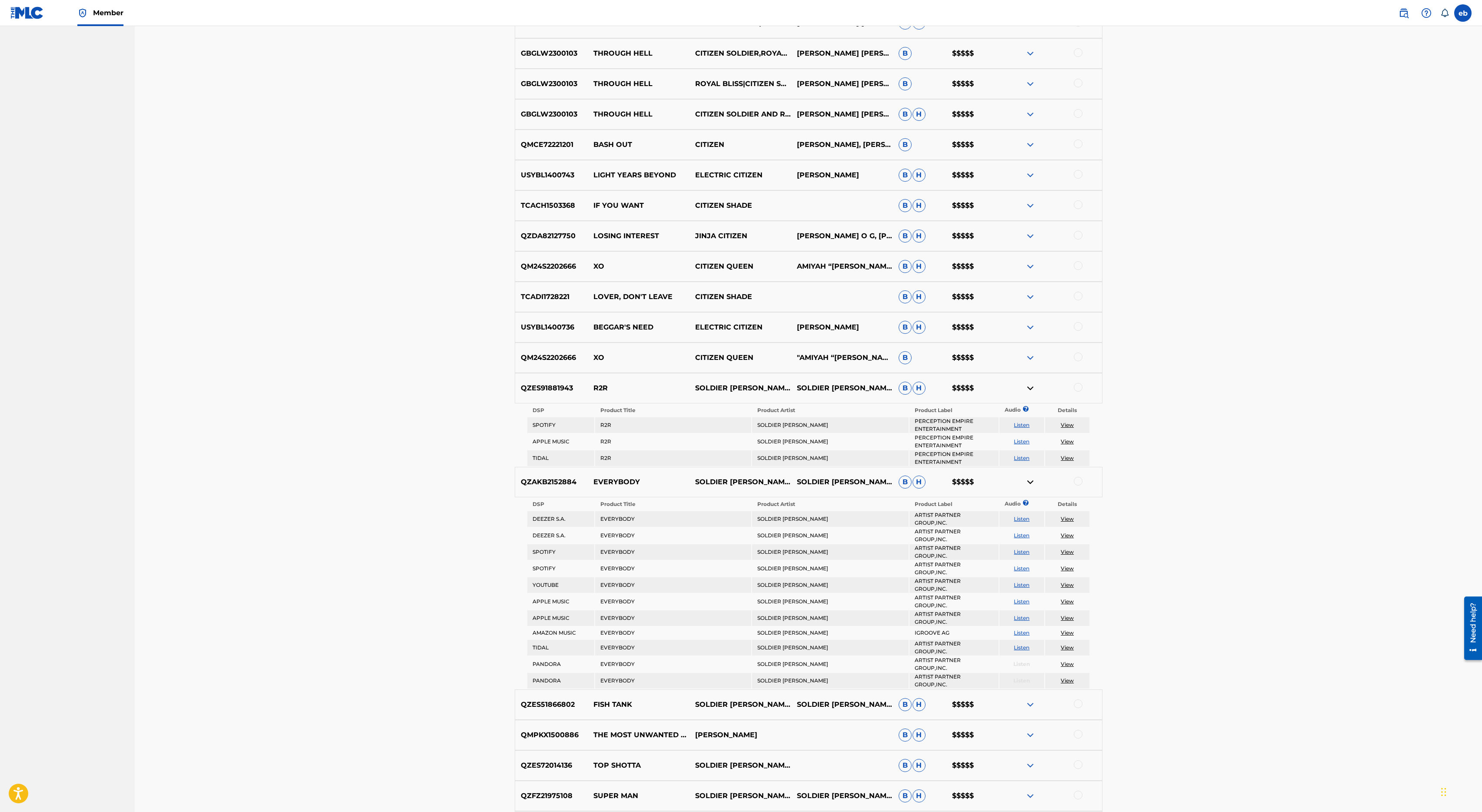
click at [604, 481] on p "EVERYBODY" at bounding box center [639, 482] width 102 height 10
click at [717, 477] on p "SOLDIER [PERSON_NAME]" at bounding box center [740, 482] width 102 height 10
click at [754, 477] on p "SOLDIER [PERSON_NAME]" at bounding box center [740, 482] width 102 height 10
copy div "EVERYBODY SOLDIER KIDD"
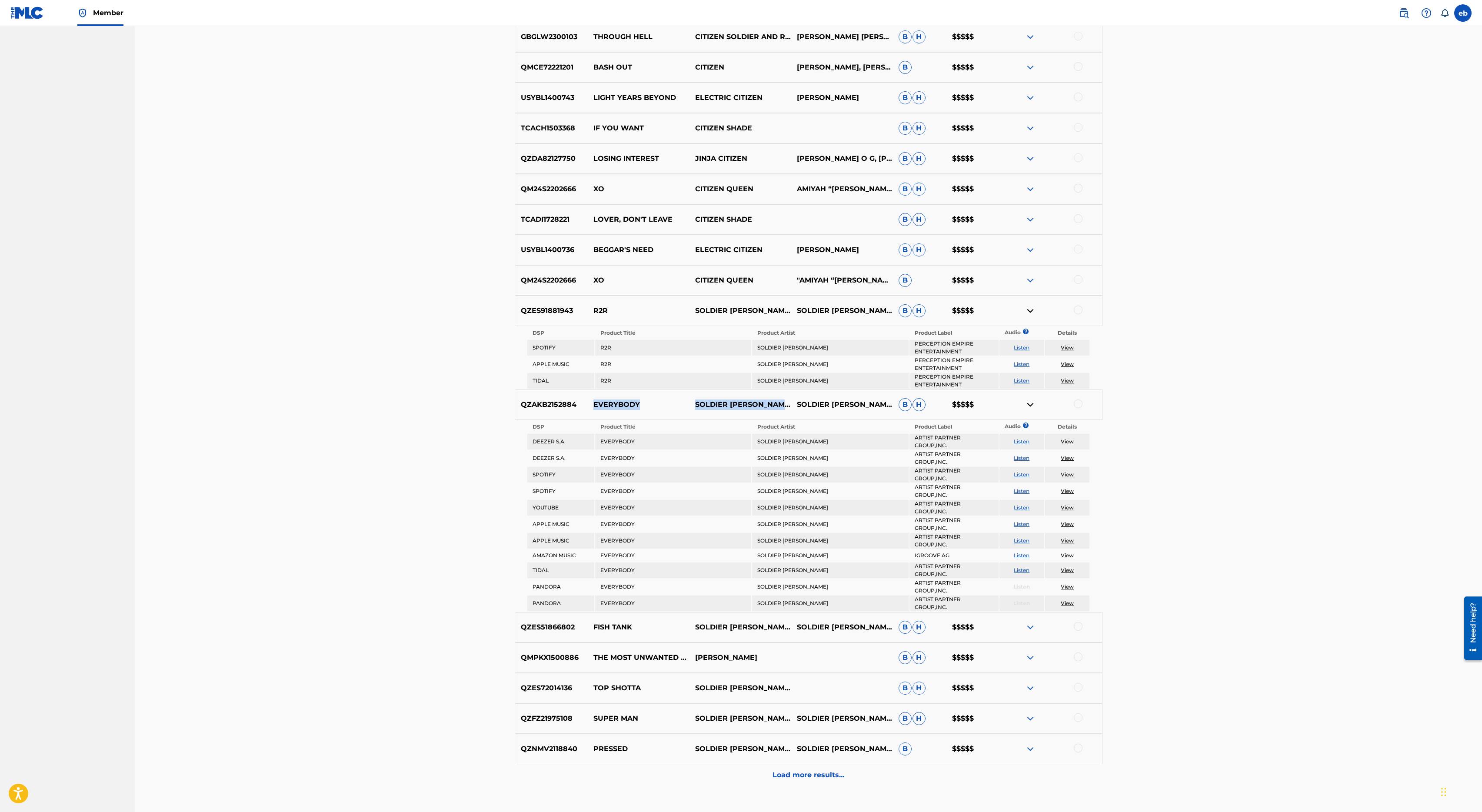
scroll to position [453, 0]
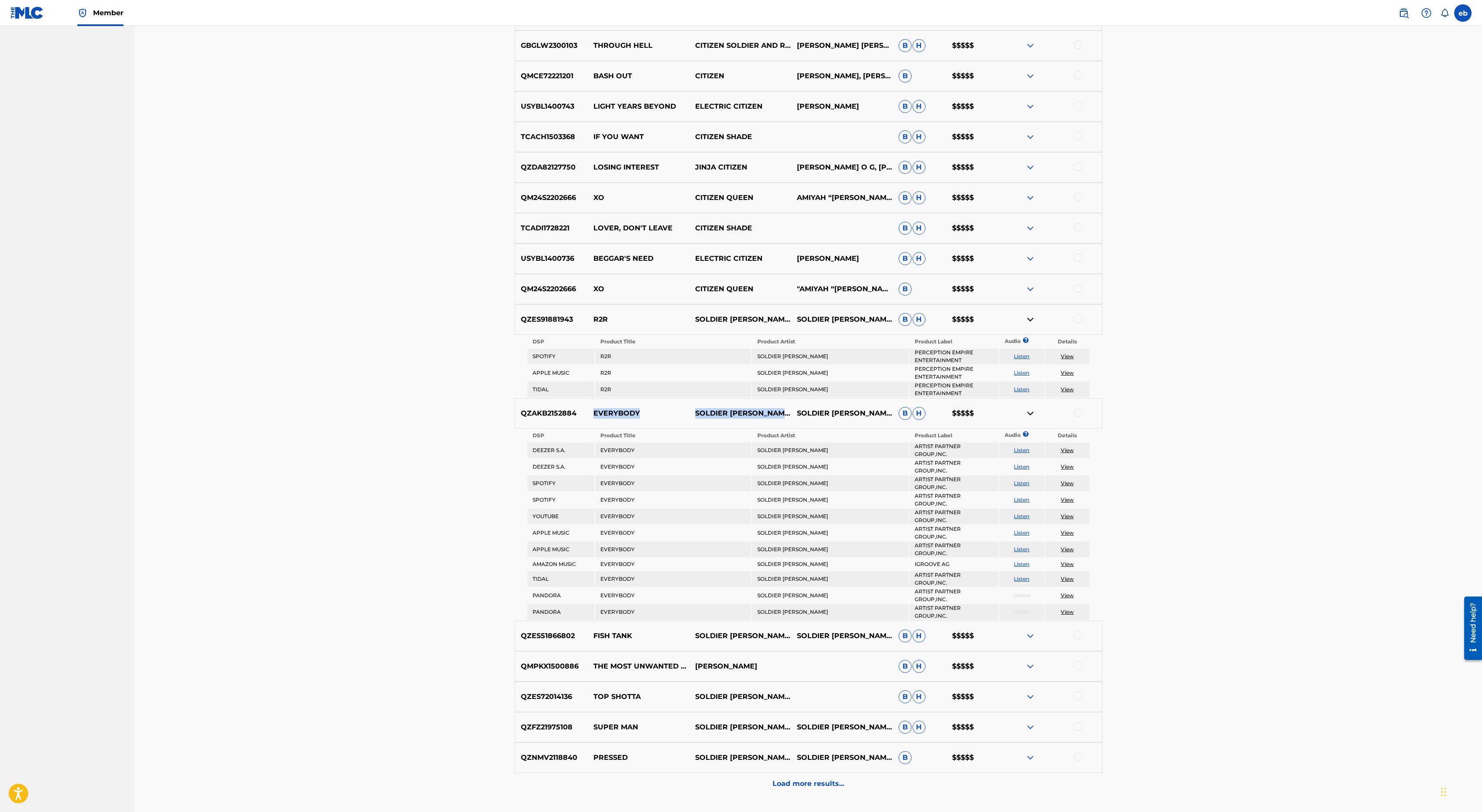
click at [1068, 450] on link "View" at bounding box center [1067, 450] width 13 height 6
click at [1032, 640] on img at bounding box center [1030, 635] width 10 height 10
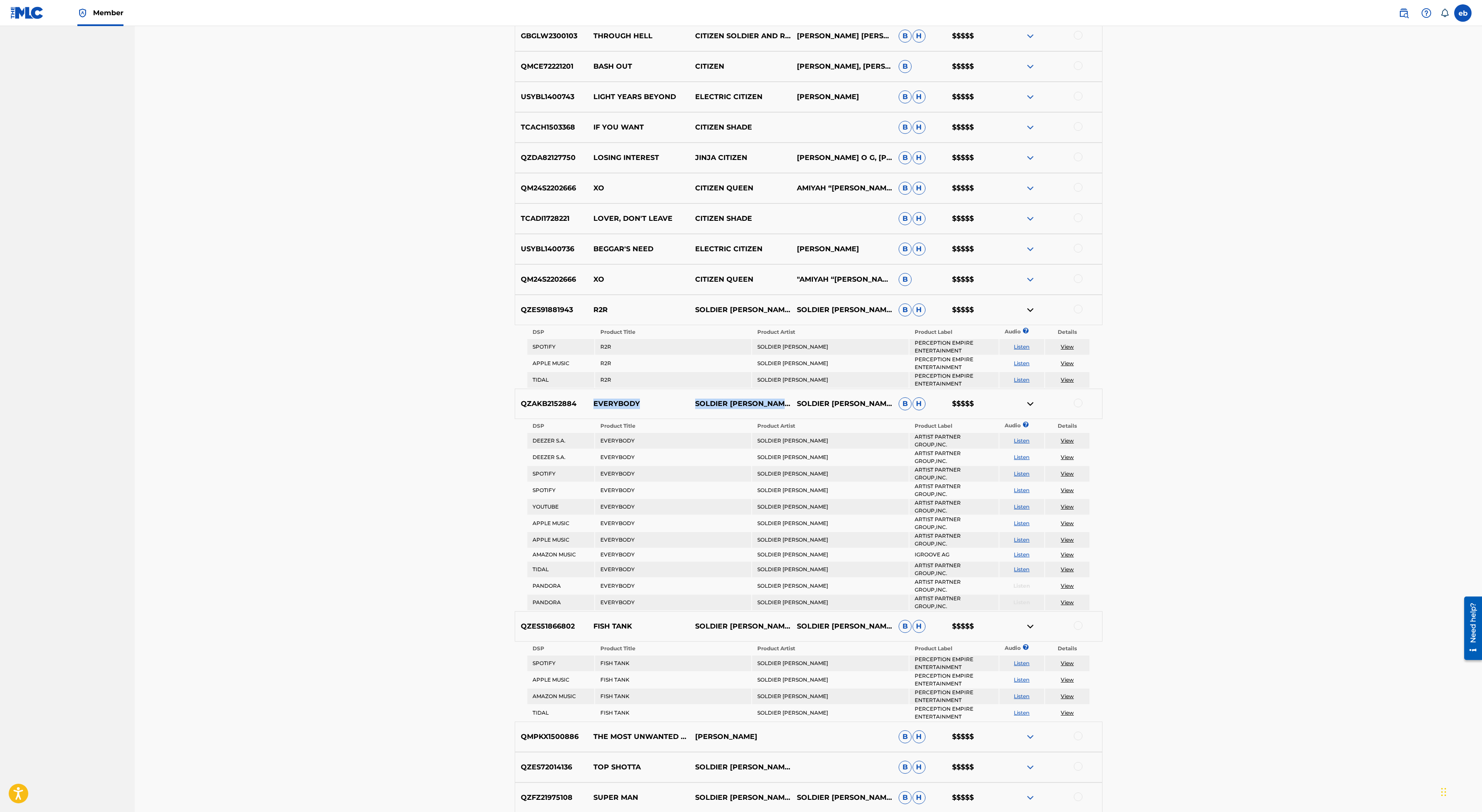
scroll to position [461, 0]
click at [1030, 630] on img at bounding box center [1030, 628] width 10 height 10
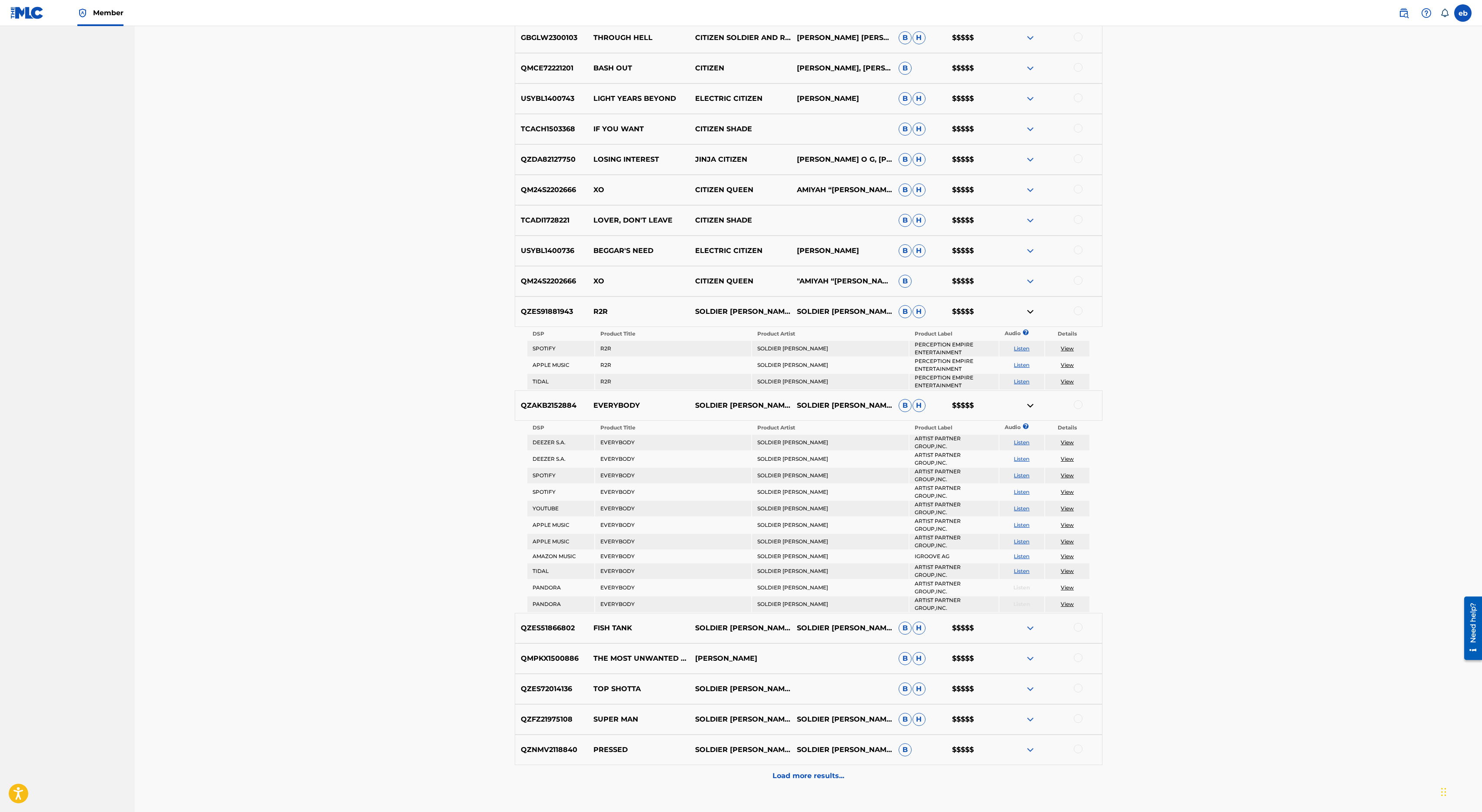
click at [1032, 666] on div "QMPKX1500886 THE MOST UNWANTED SONG DAVE SOLDIER B H $$$$$" at bounding box center [809, 658] width 588 height 30
click at [1028, 657] on img at bounding box center [1030, 658] width 10 height 10
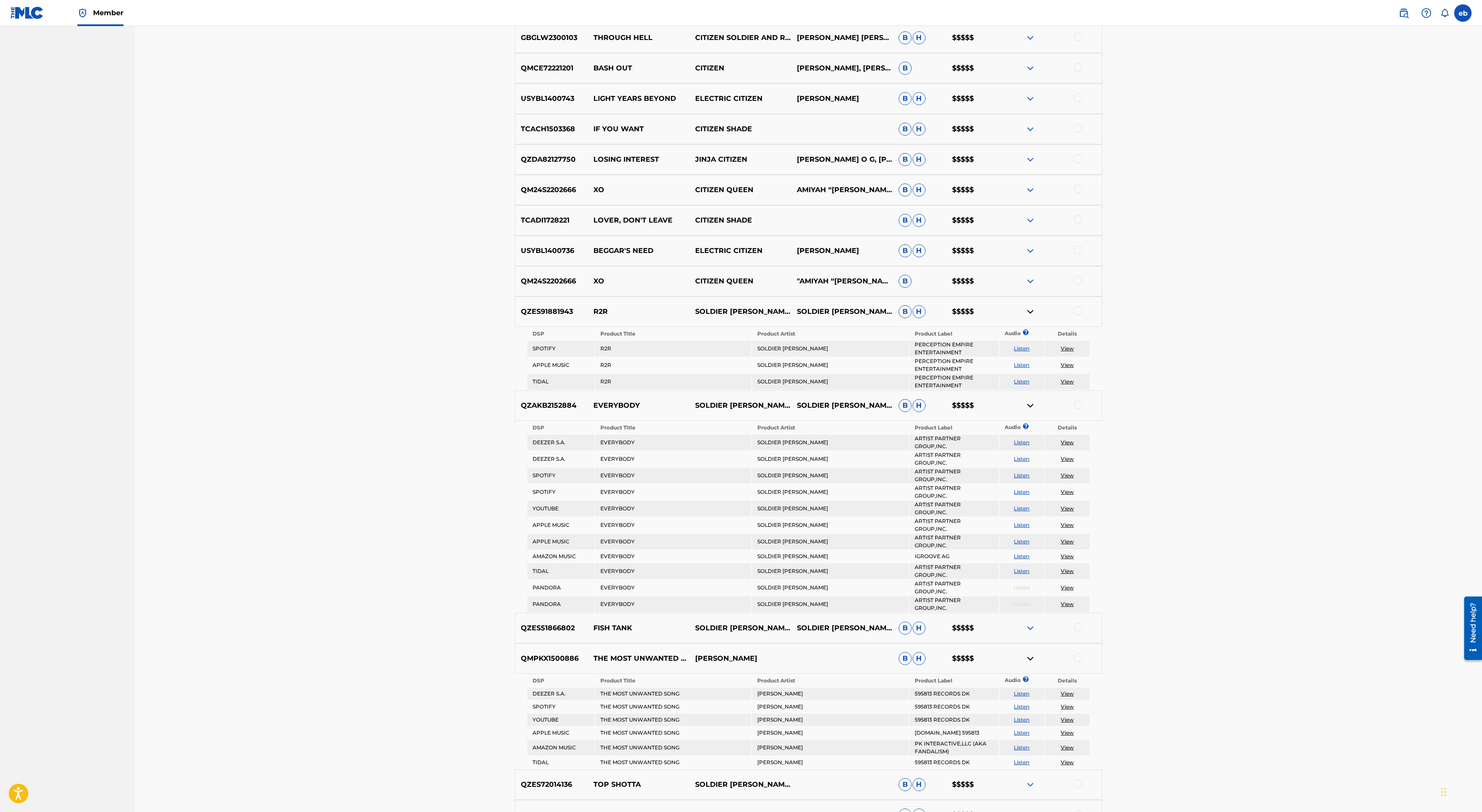
click at [1028, 657] on img at bounding box center [1030, 658] width 10 height 10
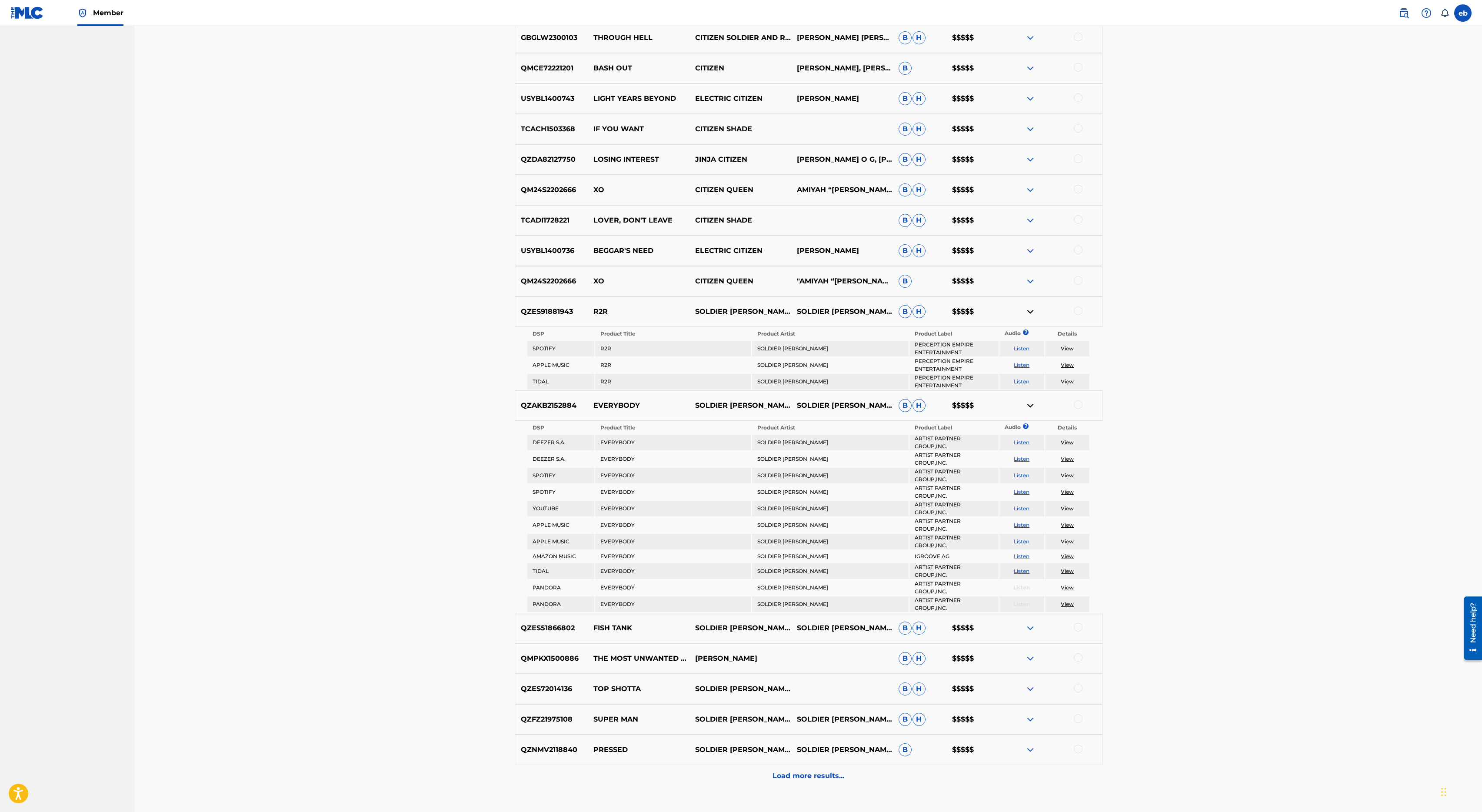
click at [1028, 657] on img at bounding box center [1030, 658] width 10 height 10
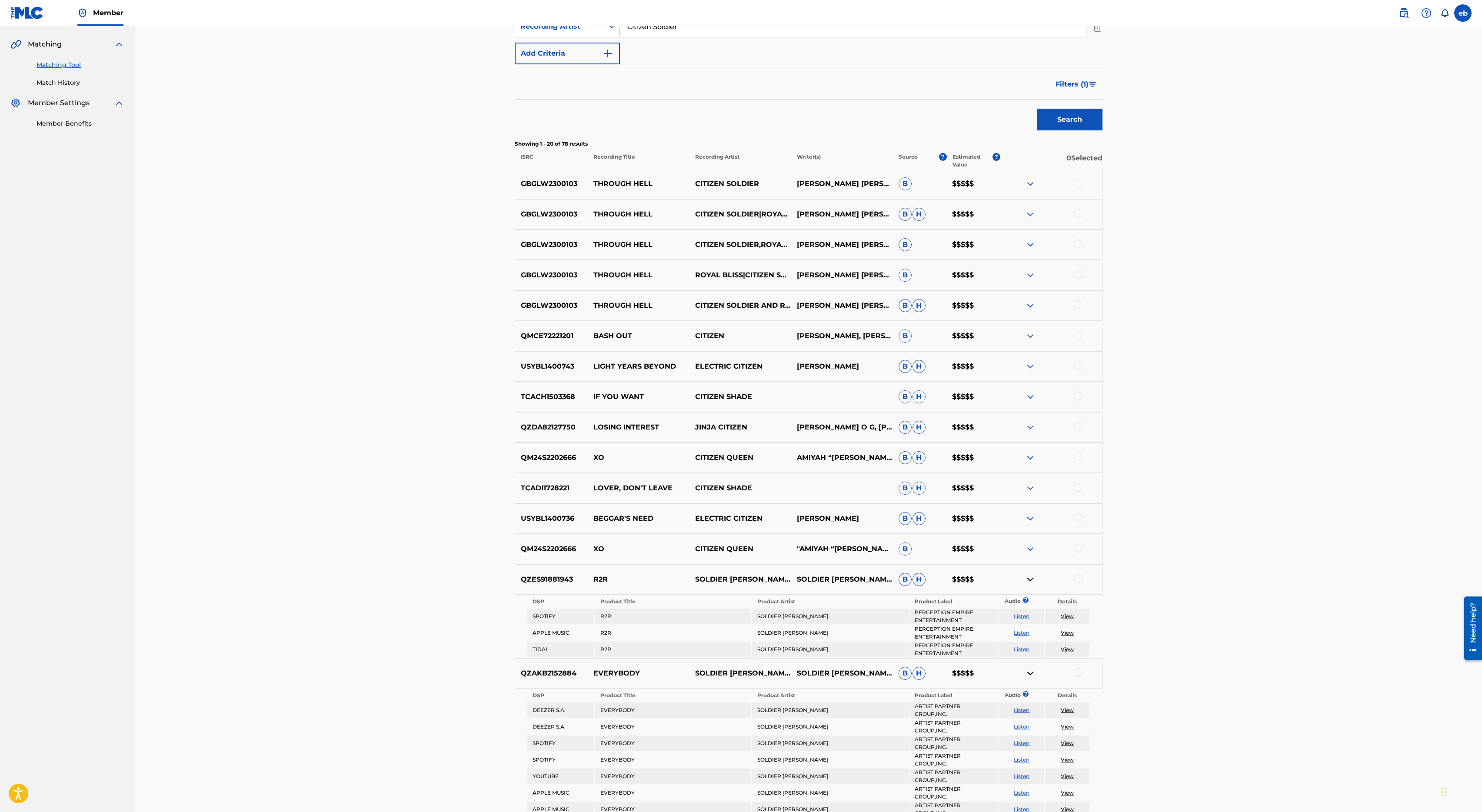
scroll to position [0, 0]
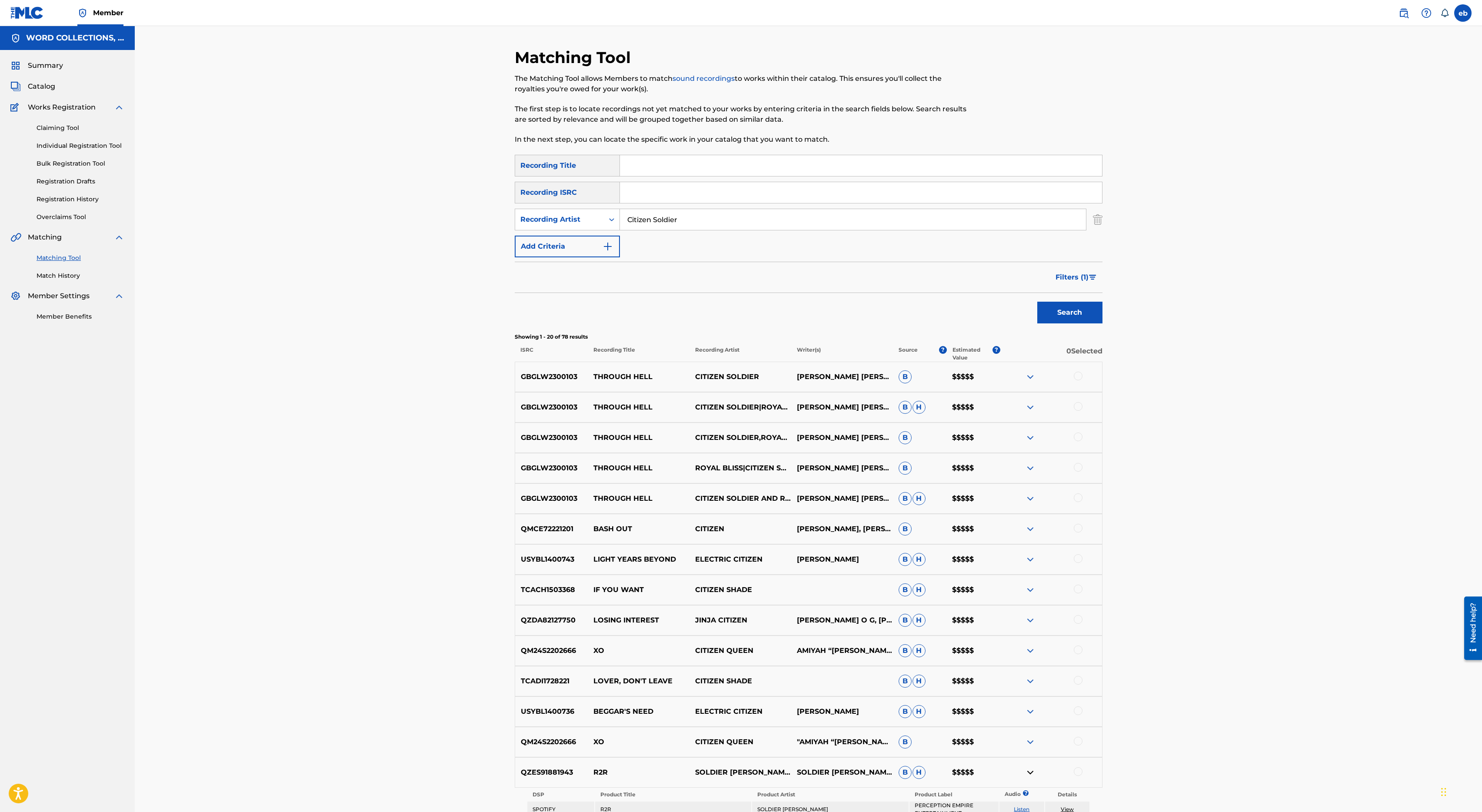
click at [733, 375] on p "CITIZEN SOLDIER" at bounding box center [740, 377] width 102 height 10
click at [1030, 371] on img at bounding box center [1030, 377] width 10 height 10
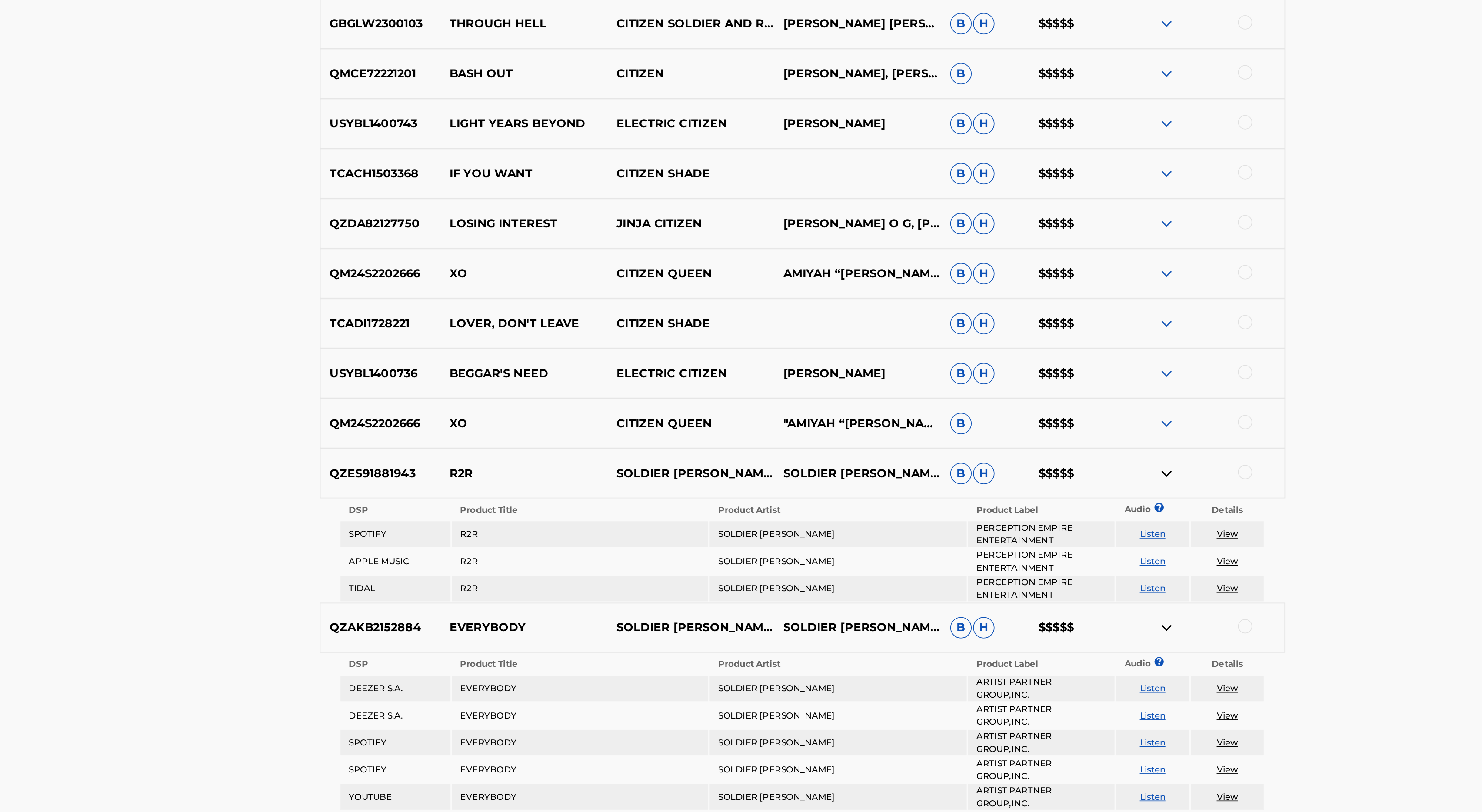
scroll to position [261, 0]
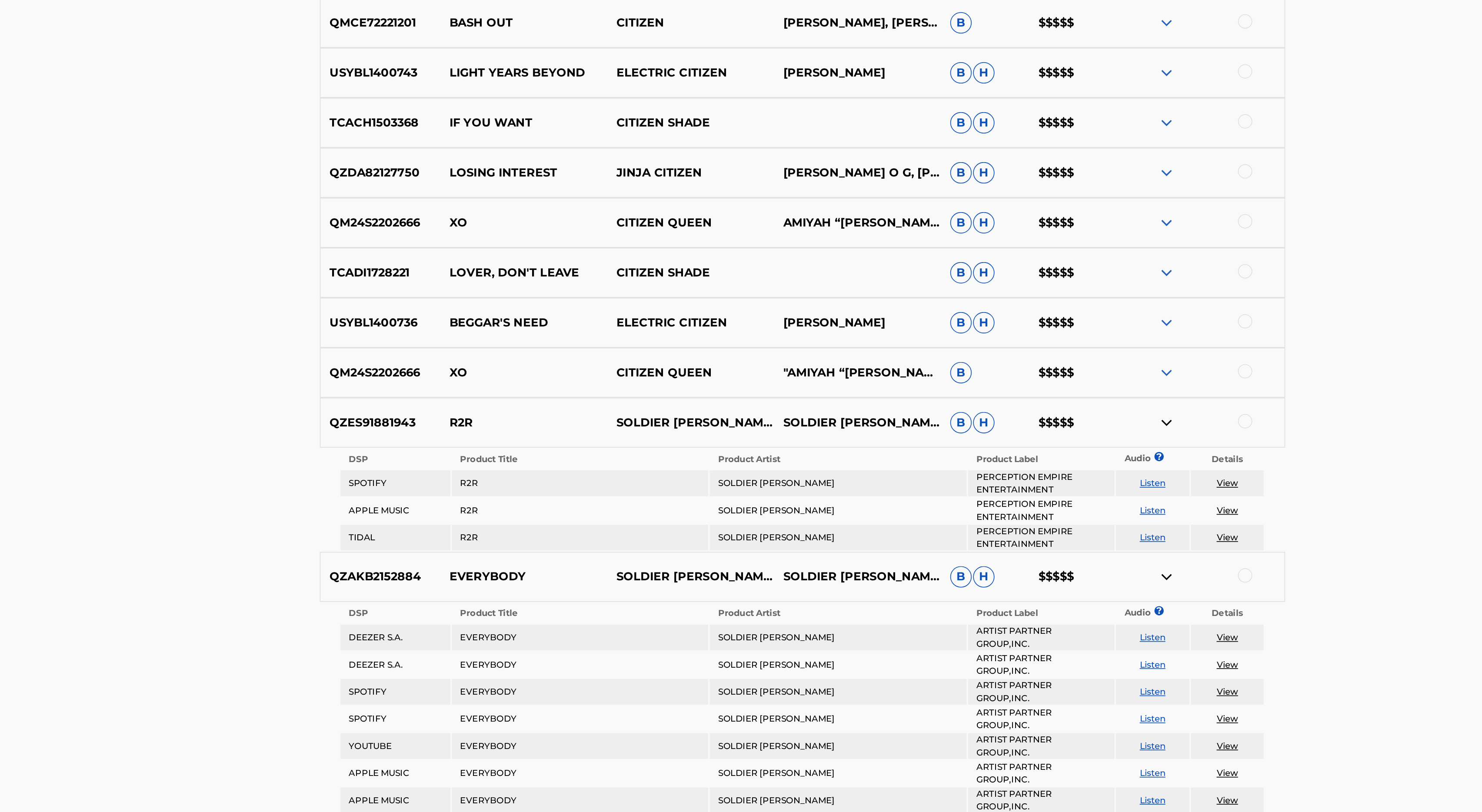
click at [1032, 577] on img at bounding box center [1030, 574] width 10 height 10
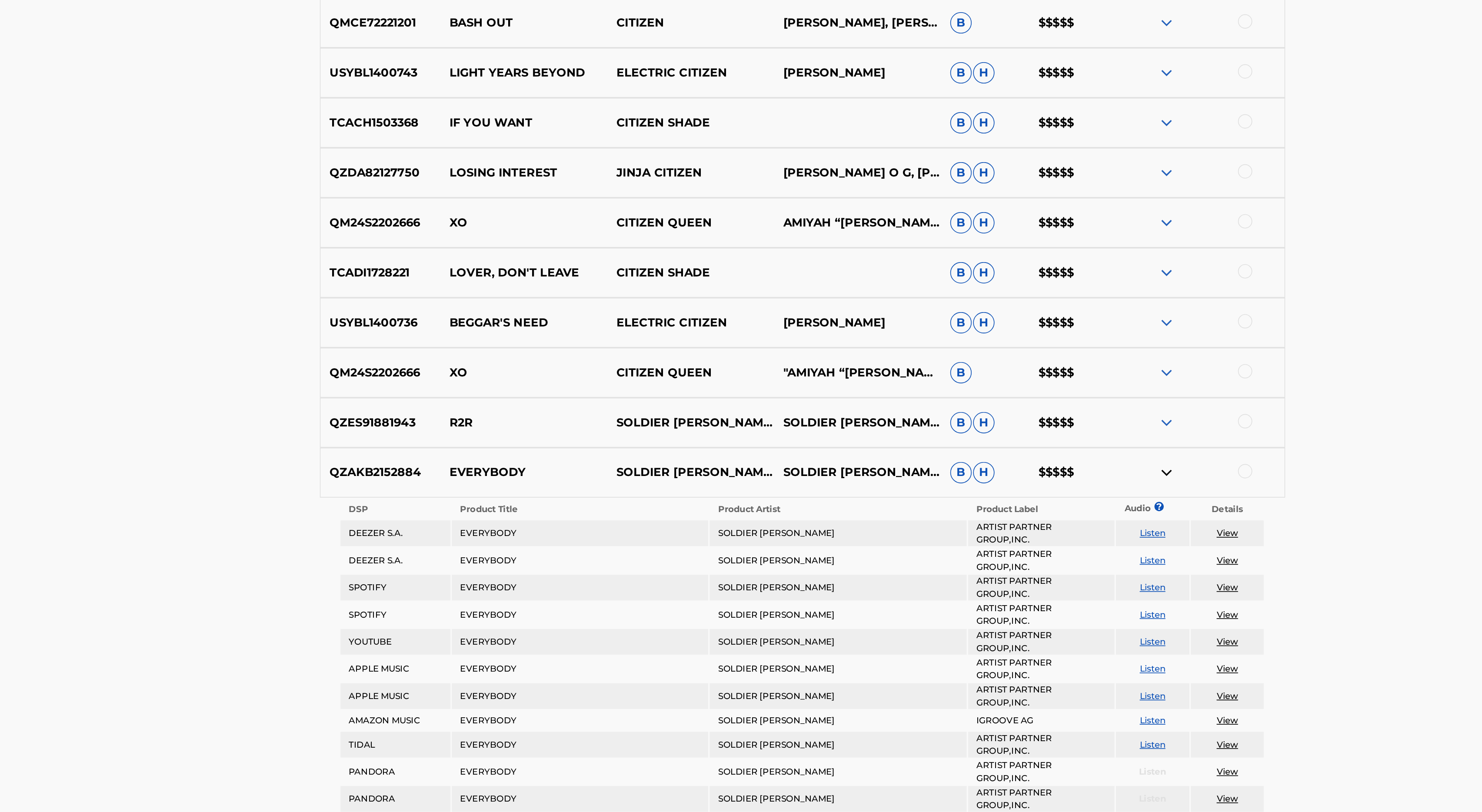
click at [1033, 601] on img at bounding box center [1030, 605] width 10 height 10
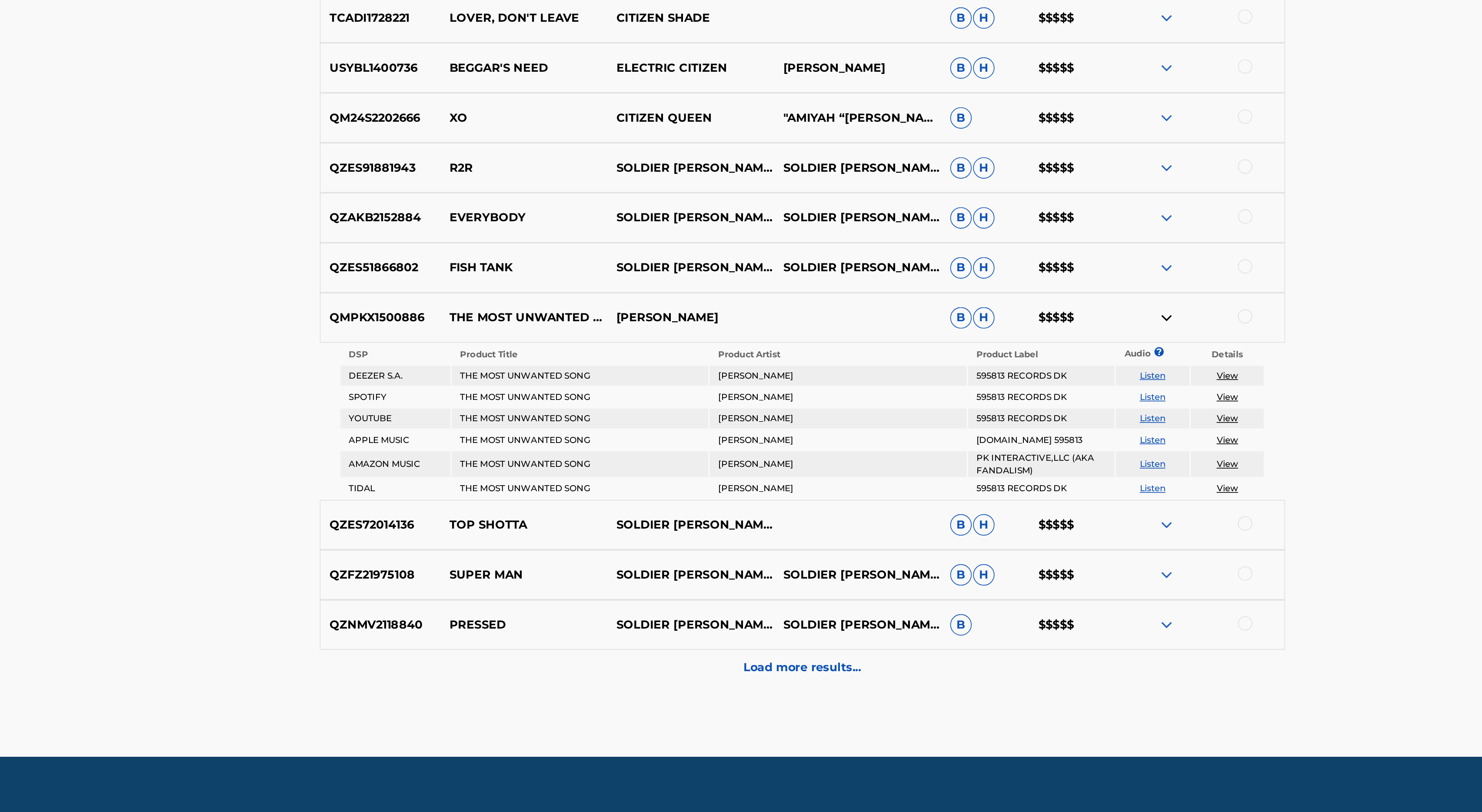
scroll to position [424, 0]
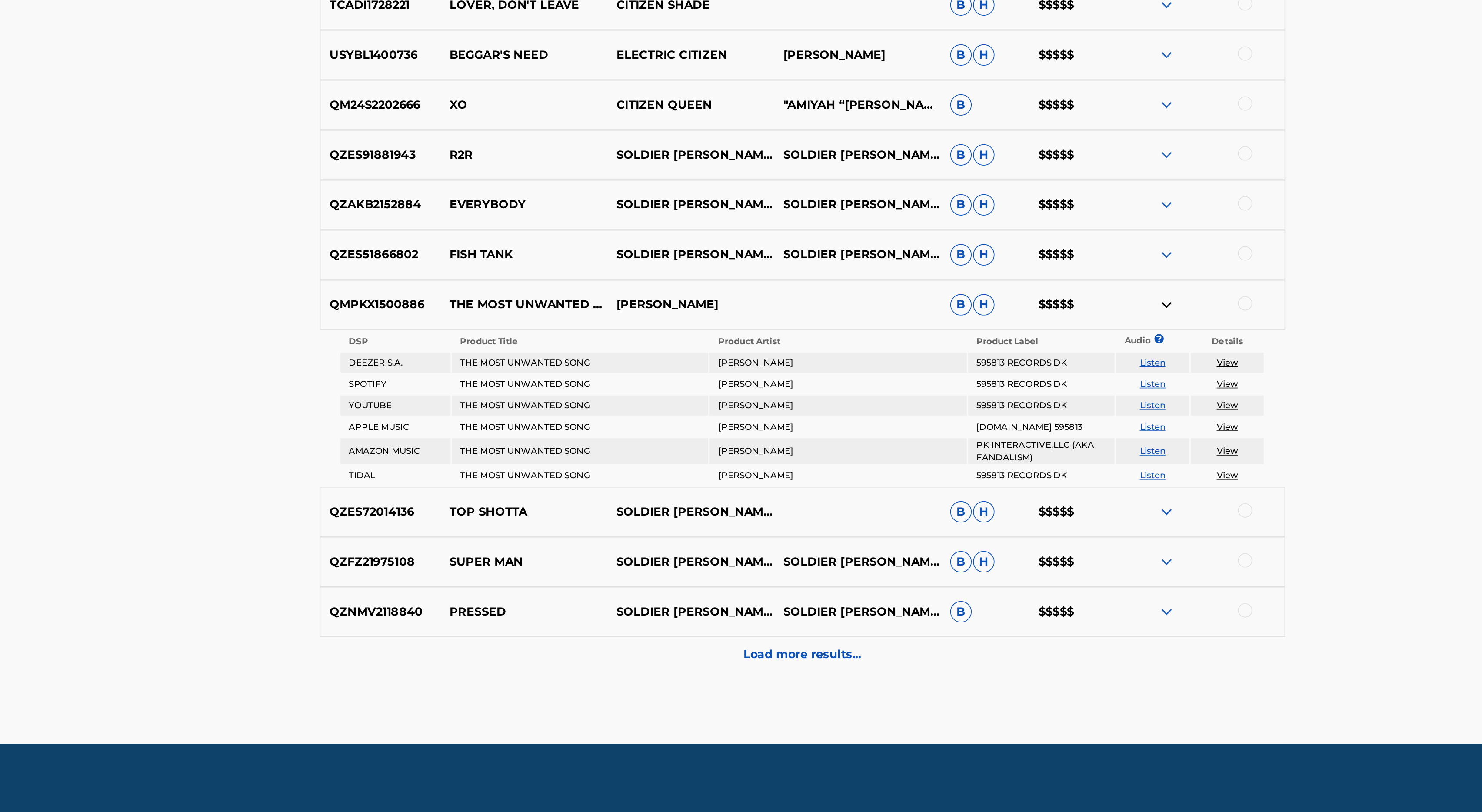
click at [820, 718] on p "Load more results..." at bounding box center [808, 715] width 72 height 10
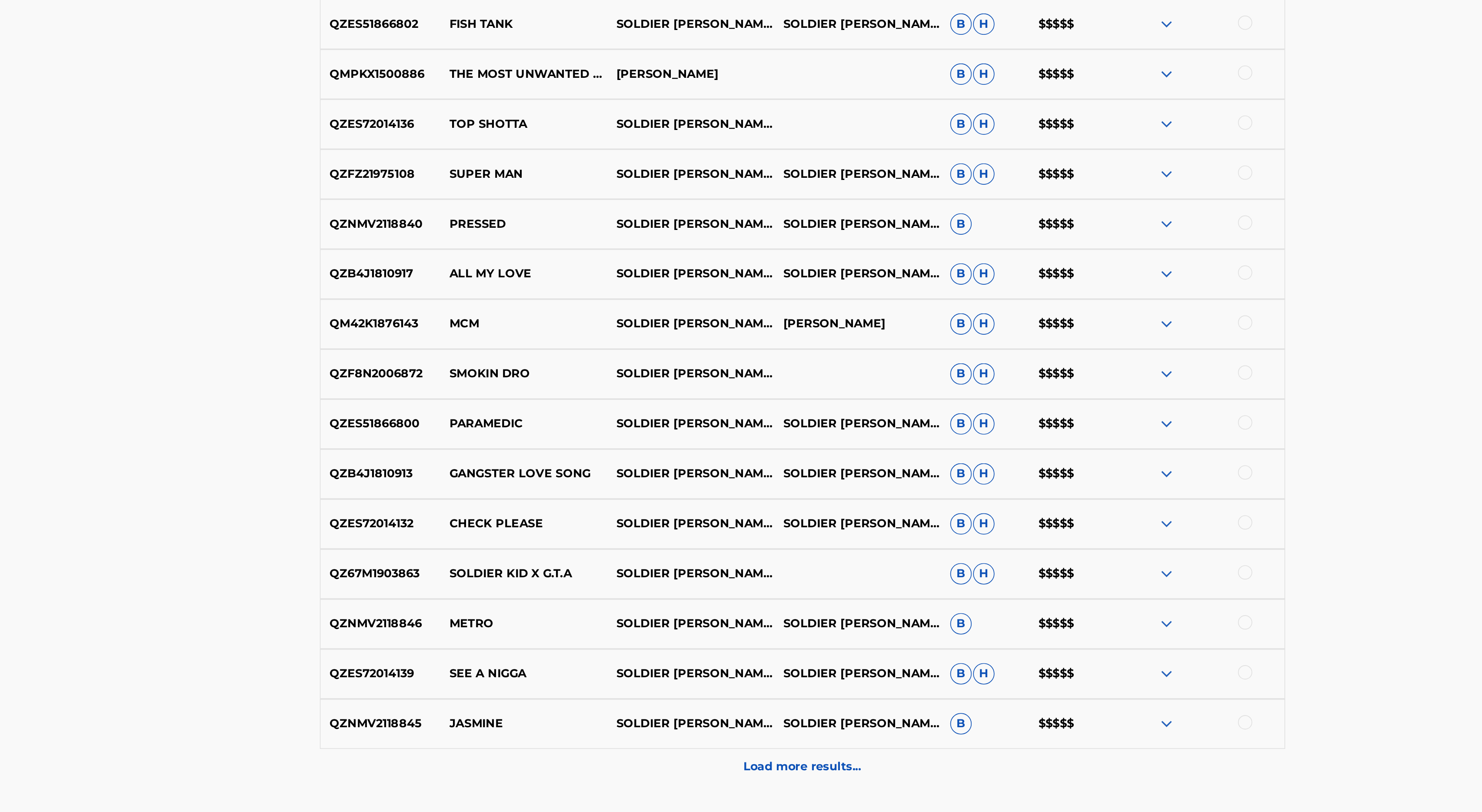
scroll to position [569, 0]
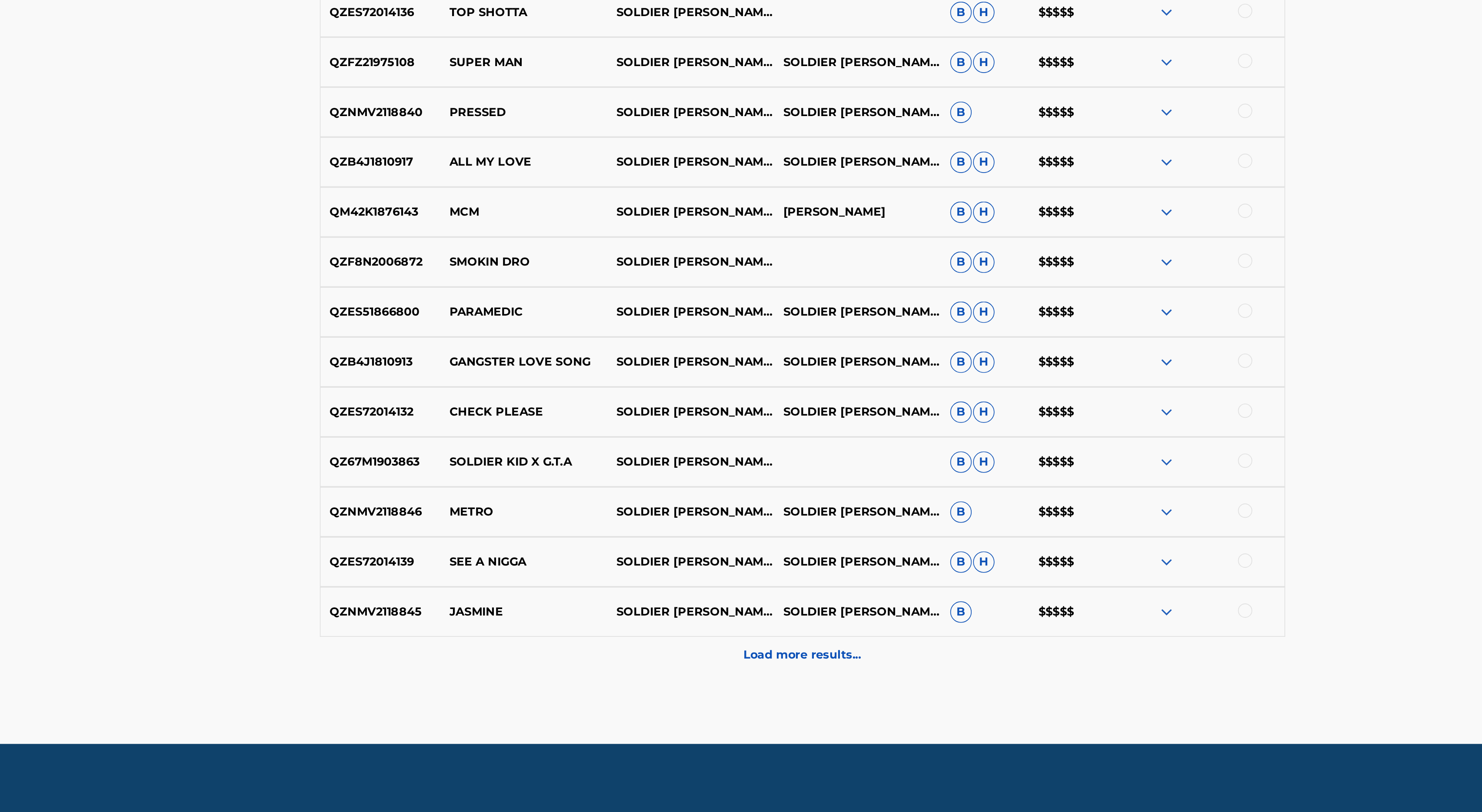
click at [823, 718] on p "Load more results..." at bounding box center [808, 715] width 72 height 10
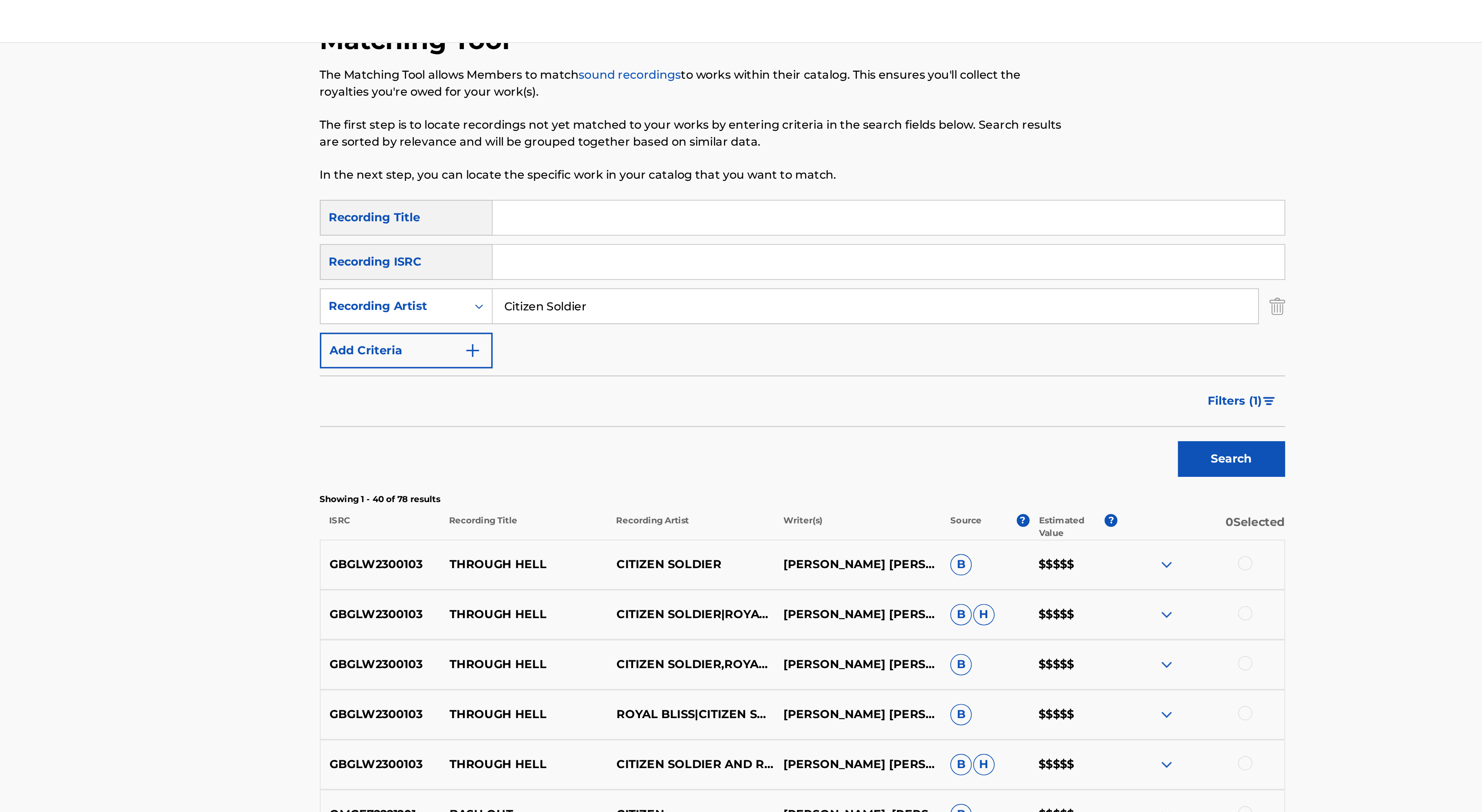
scroll to position [0, 0]
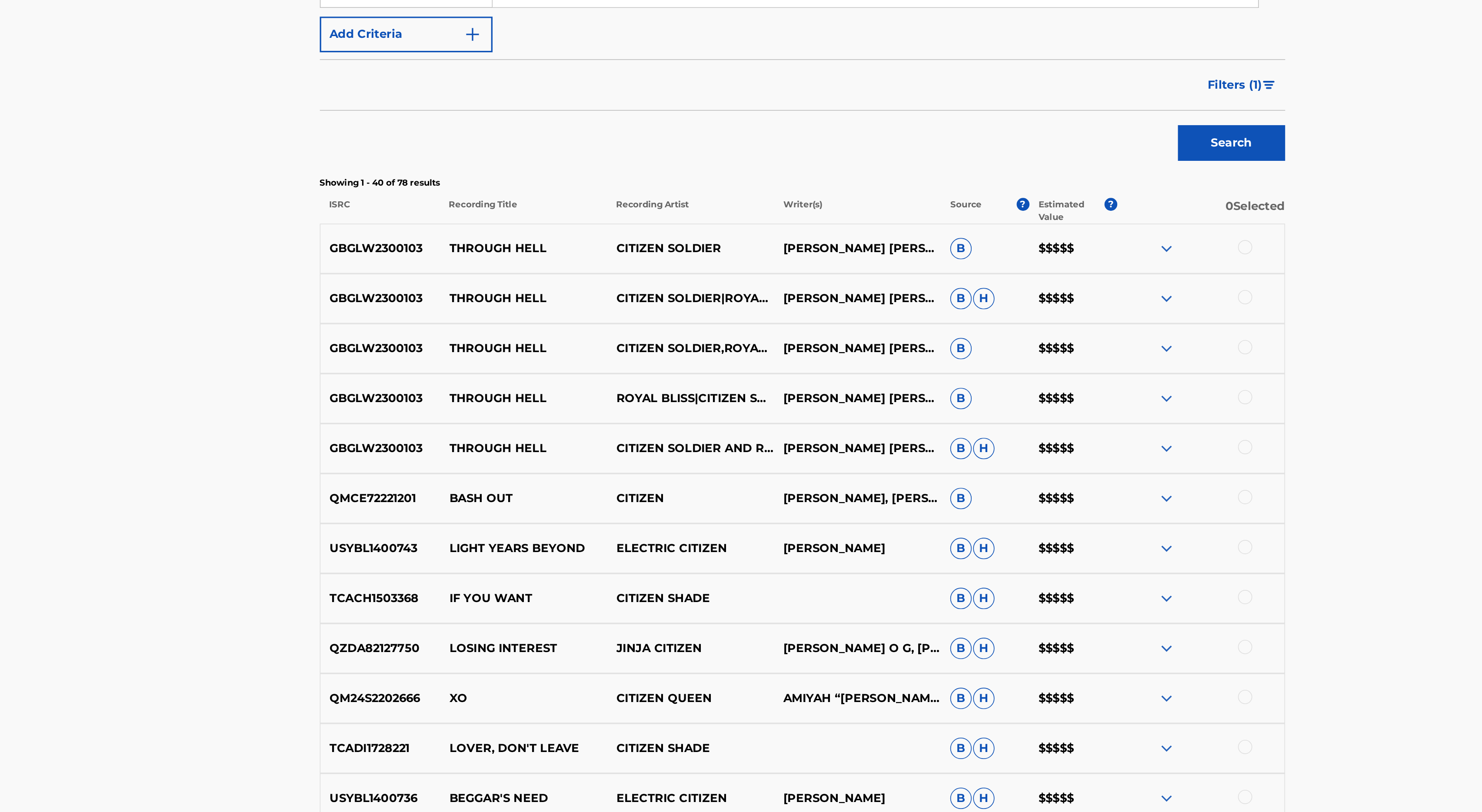
click at [1035, 500] on img at bounding box center [1030, 499] width 10 height 10
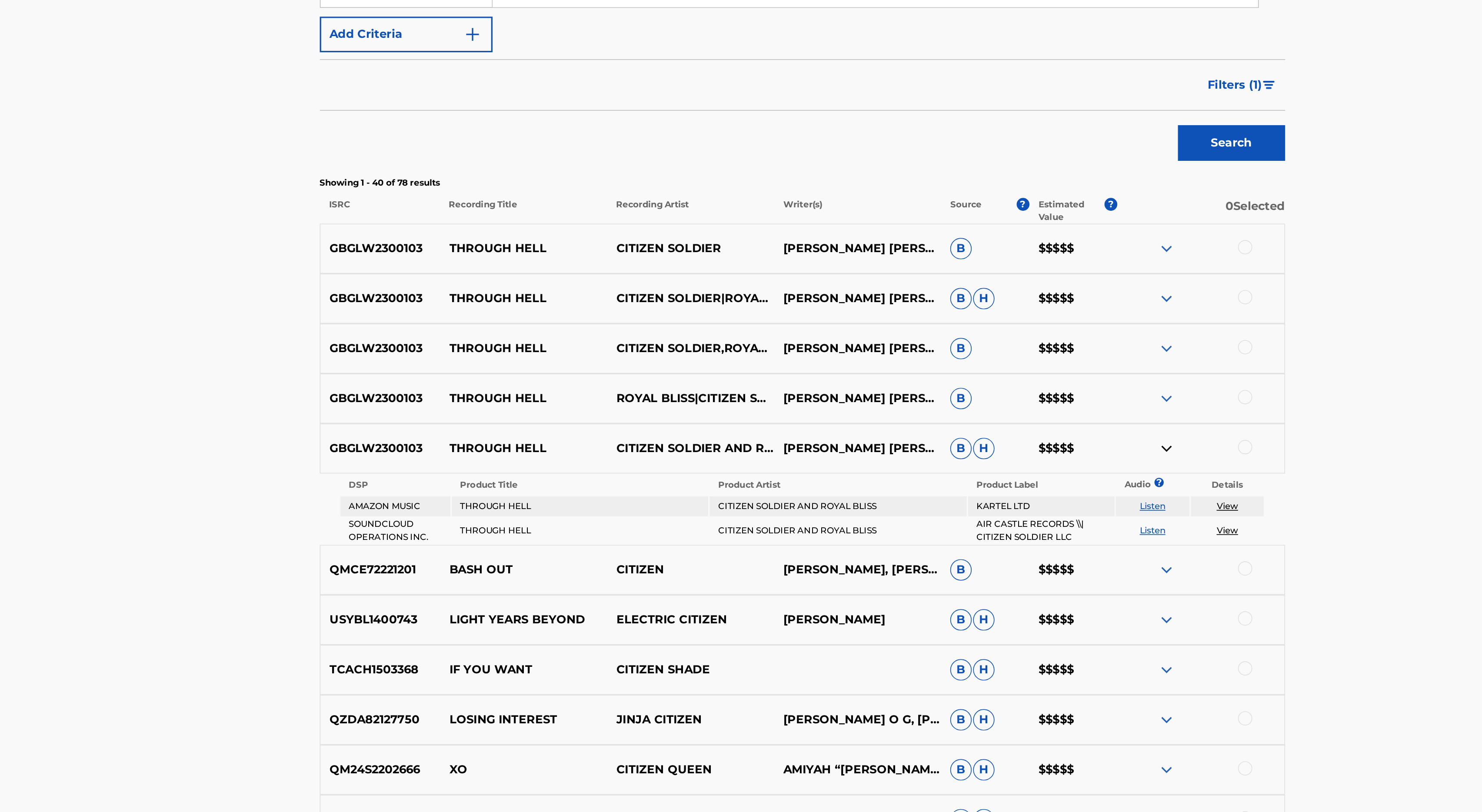
click at [1030, 468] on img at bounding box center [1030, 468] width 10 height 10
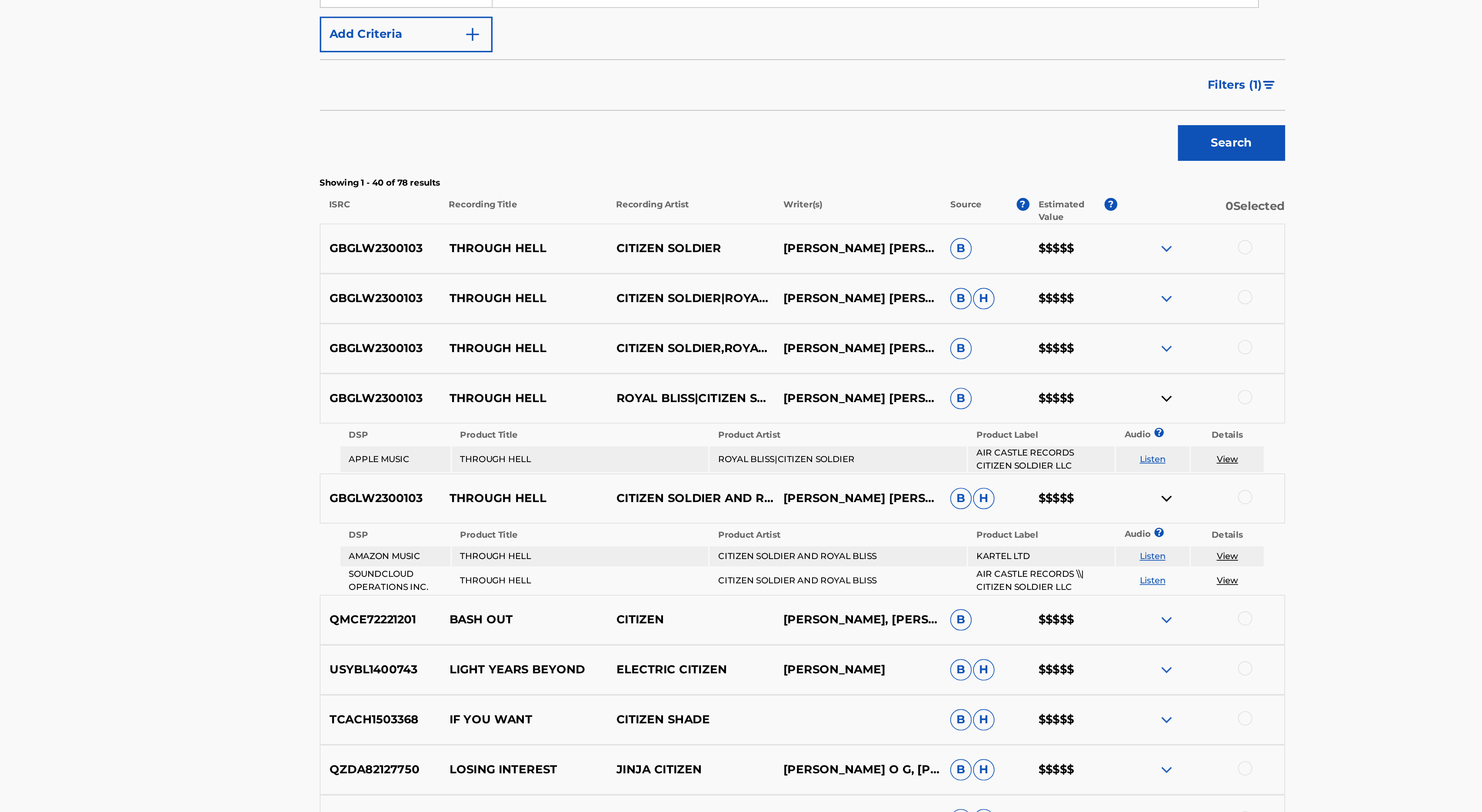
click at [1030, 452] on div "GBGLW2300103 THROUGH HELL CITIZEN SOLDIER,ROYAL BLISS JACOB EZRA SEGURA, KYLE O…" at bounding box center [809, 437] width 588 height 30
click at [1030, 446] on div "GBGLW2300103 THROUGH HELL CITIZEN SOLDIER,ROYAL BLISS JACOB EZRA SEGURA, KYLE O…" at bounding box center [809, 437] width 588 height 30
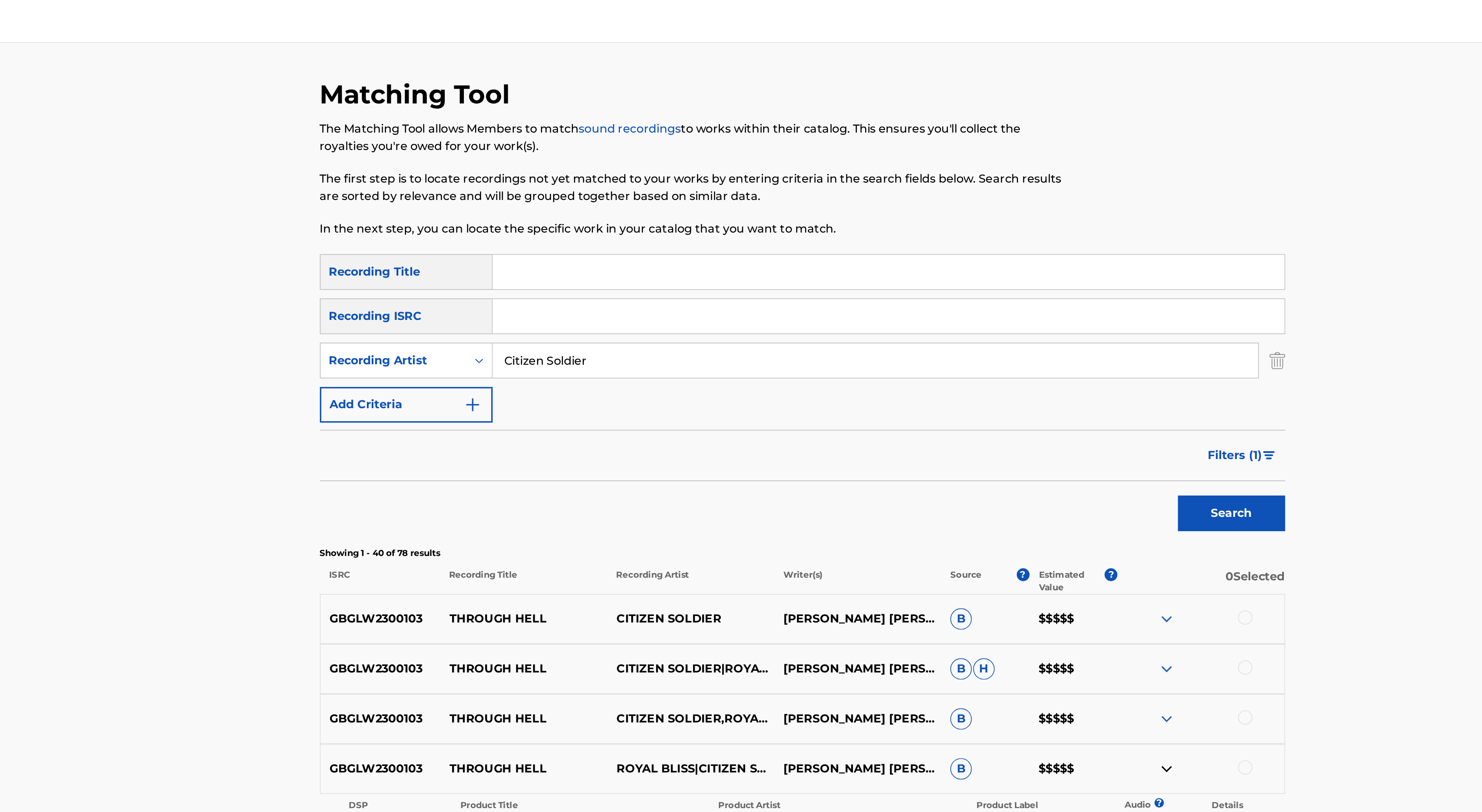
click at [1074, 285] on button "Filters ( 1 )" at bounding box center [1076, 277] width 52 height 22
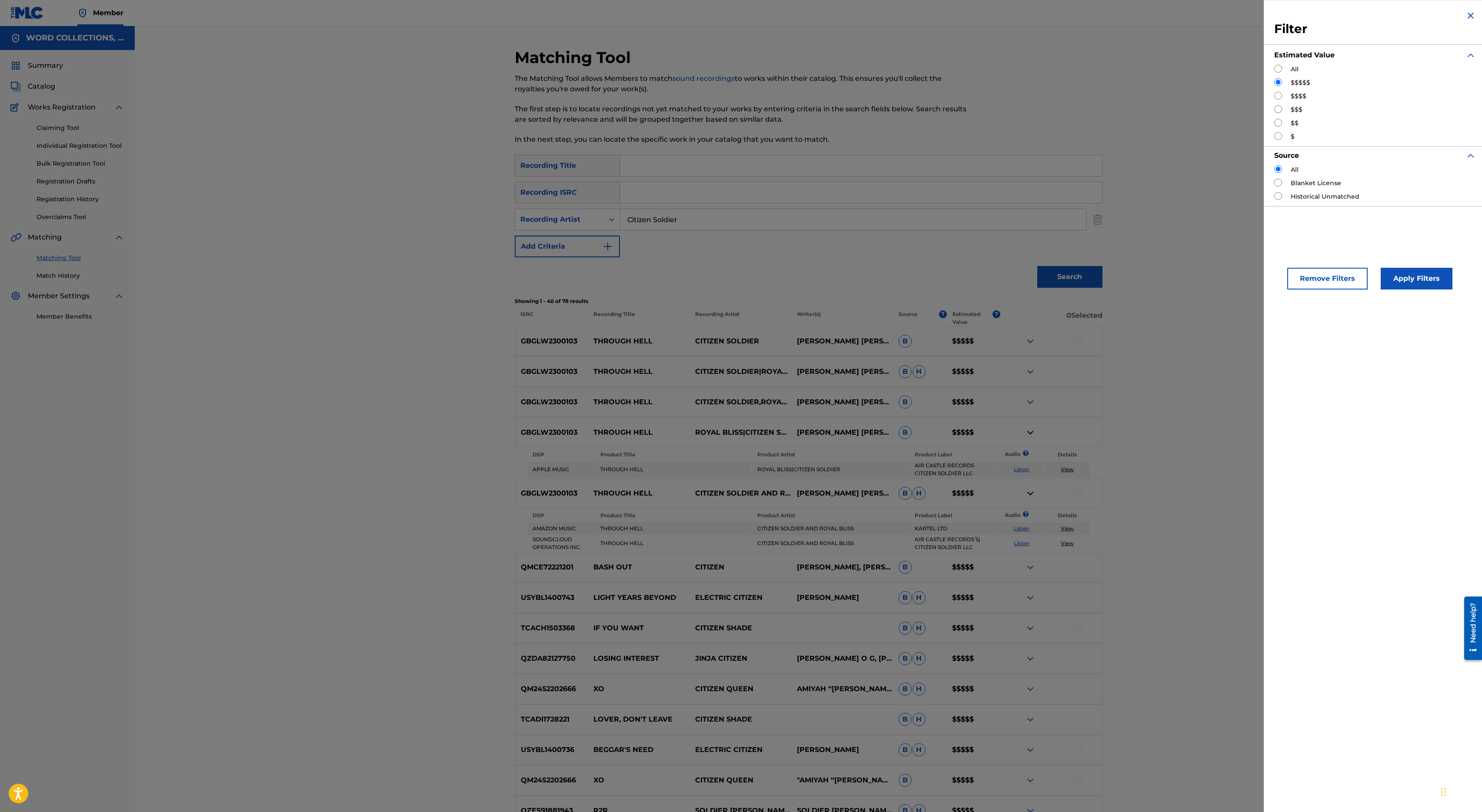
click at [1288, 97] on div "$$$$" at bounding box center [1375, 96] width 202 height 9
click at [1282, 101] on div "$$$$" at bounding box center [1375, 96] width 202 height 9
click at [1280, 97] on input "Search Form" at bounding box center [1278, 95] width 8 height 8
radio input "true"
click at [1438, 277] on button "Apply Filters" at bounding box center [1416, 278] width 72 height 22
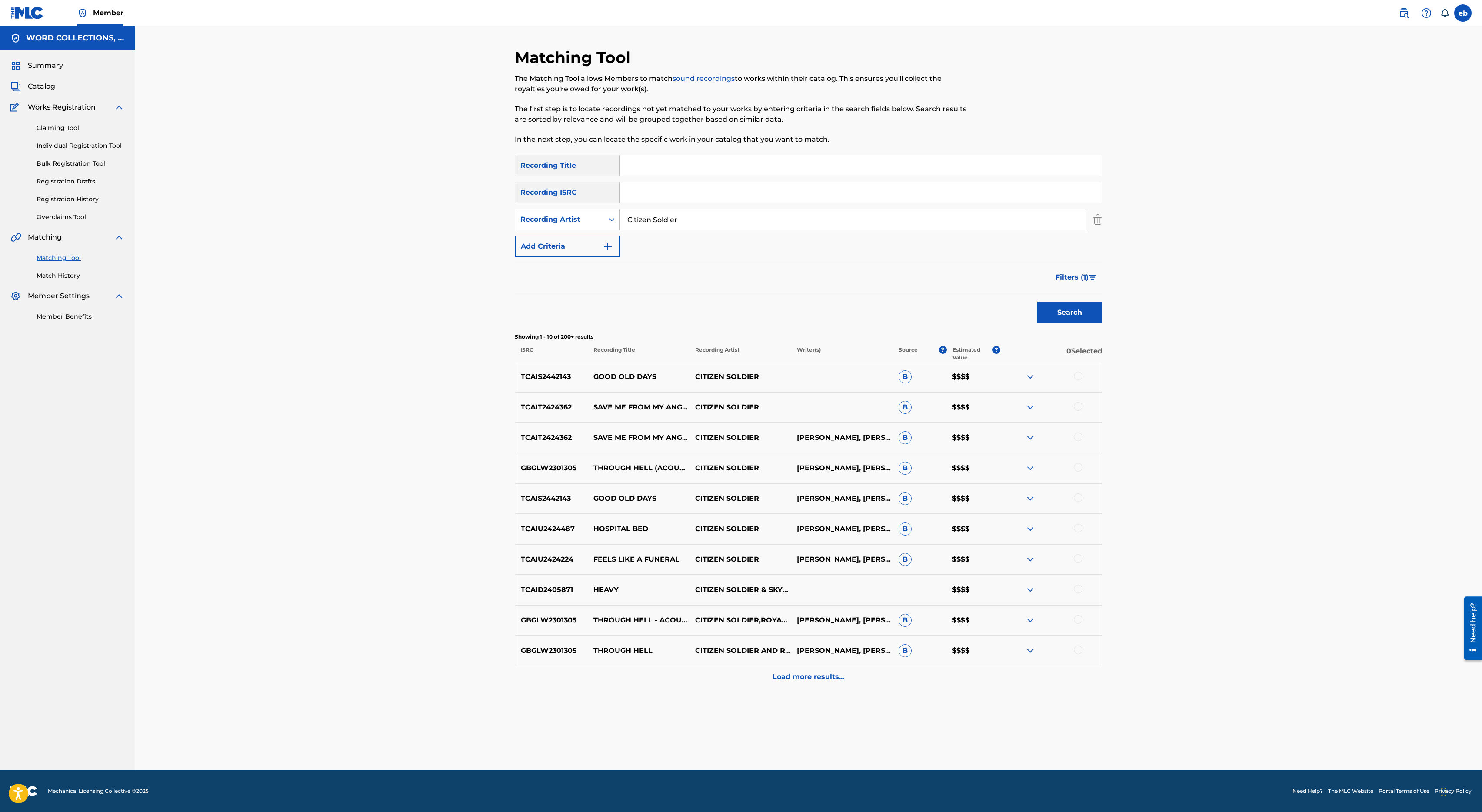
click at [1028, 381] on img at bounding box center [1030, 377] width 10 height 10
